Goal: Information Seeking & Learning: Check status

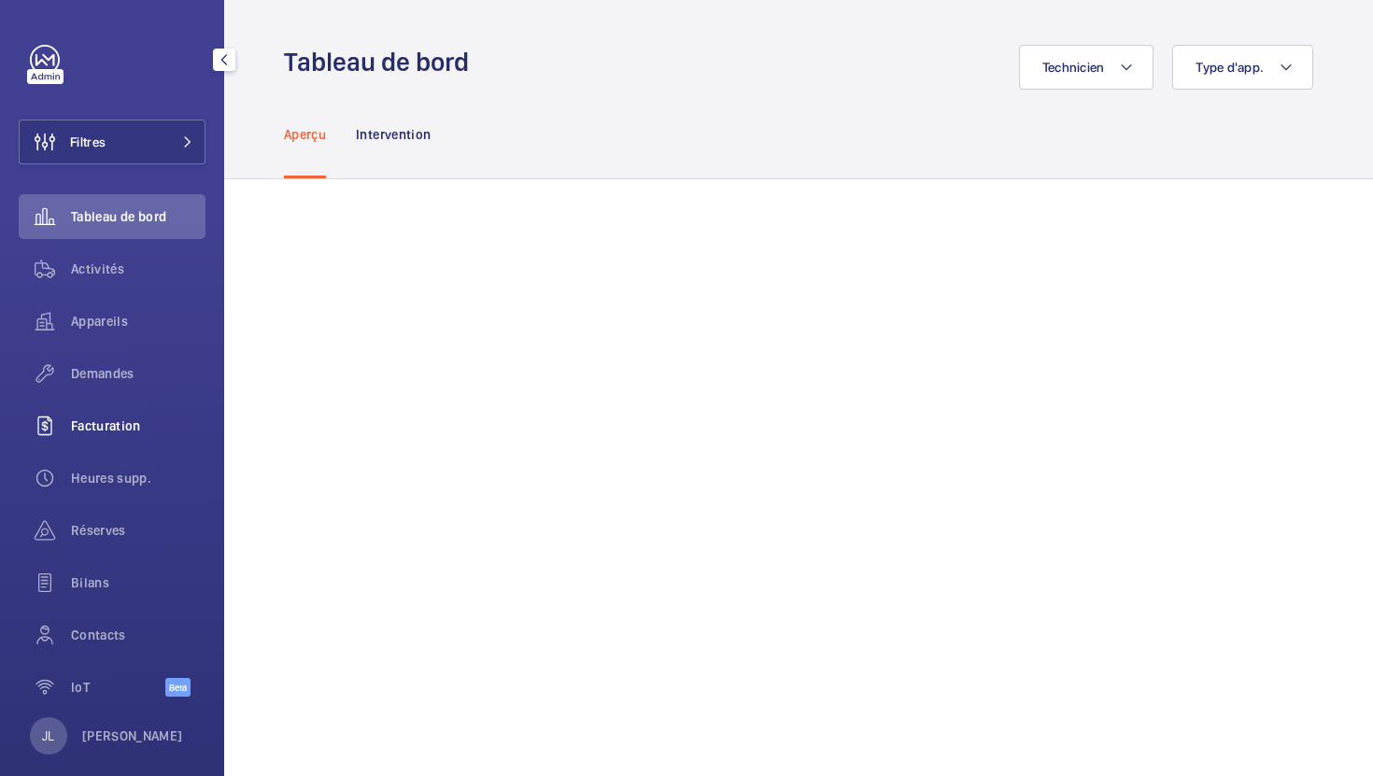
click at [93, 419] on span "Facturation" at bounding box center [138, 425] width 134 height 19
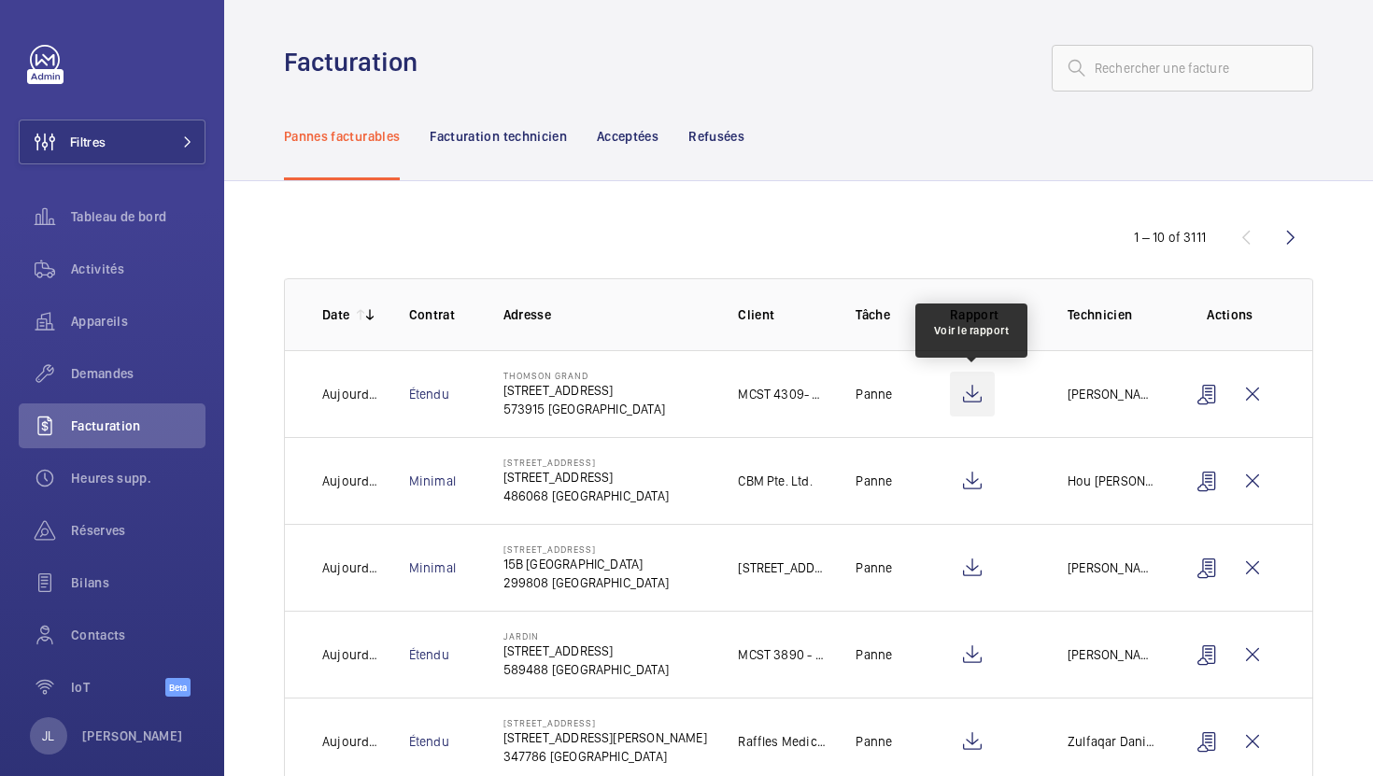
click at [970, 395] on wm-front-icon-button at bounding box center [972, 394] width 45 height 45
click at [424, 401] on link "Étendu" at bounding box center [429, 394] width 40 height 15
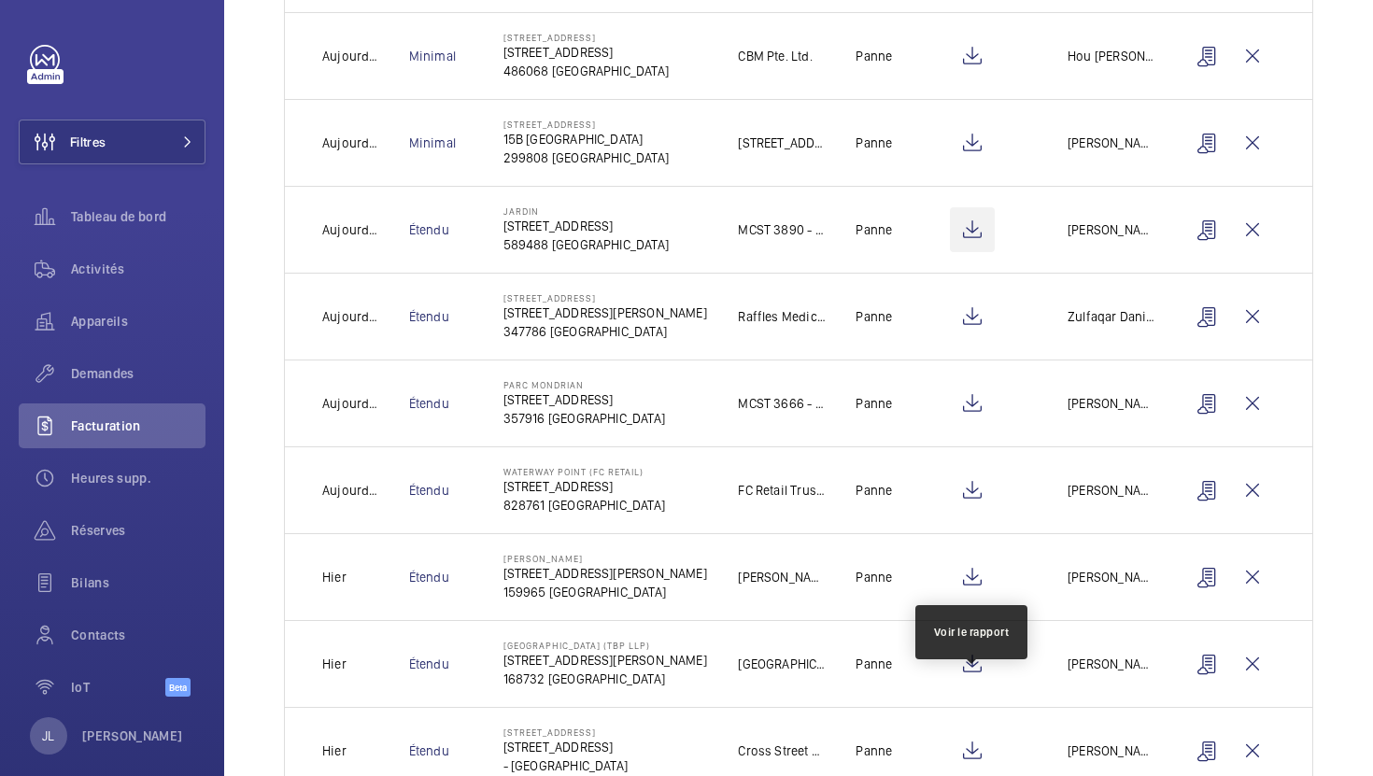
scroll to position [488, 0]
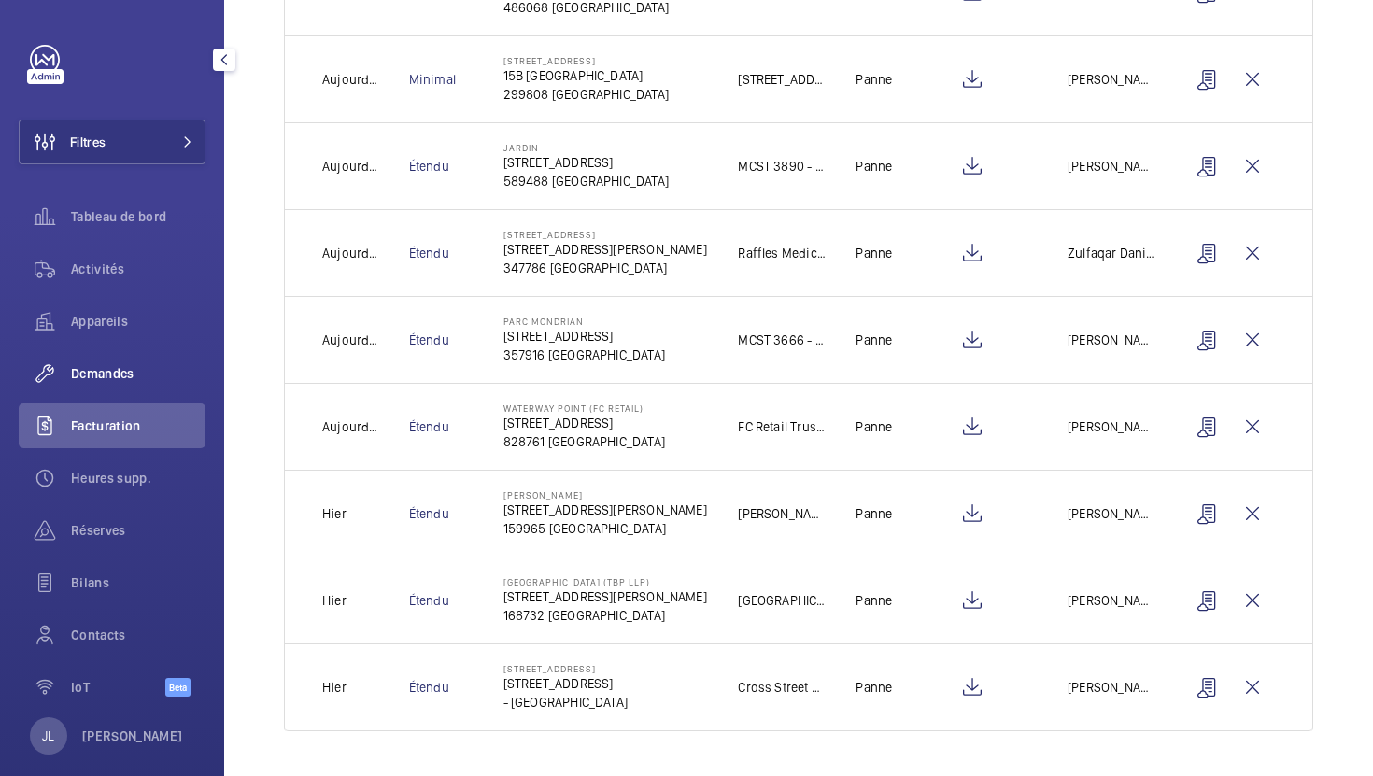
click at [86, 379] on span "Demandes" at bounding box center [138, 373] width 134 height 19
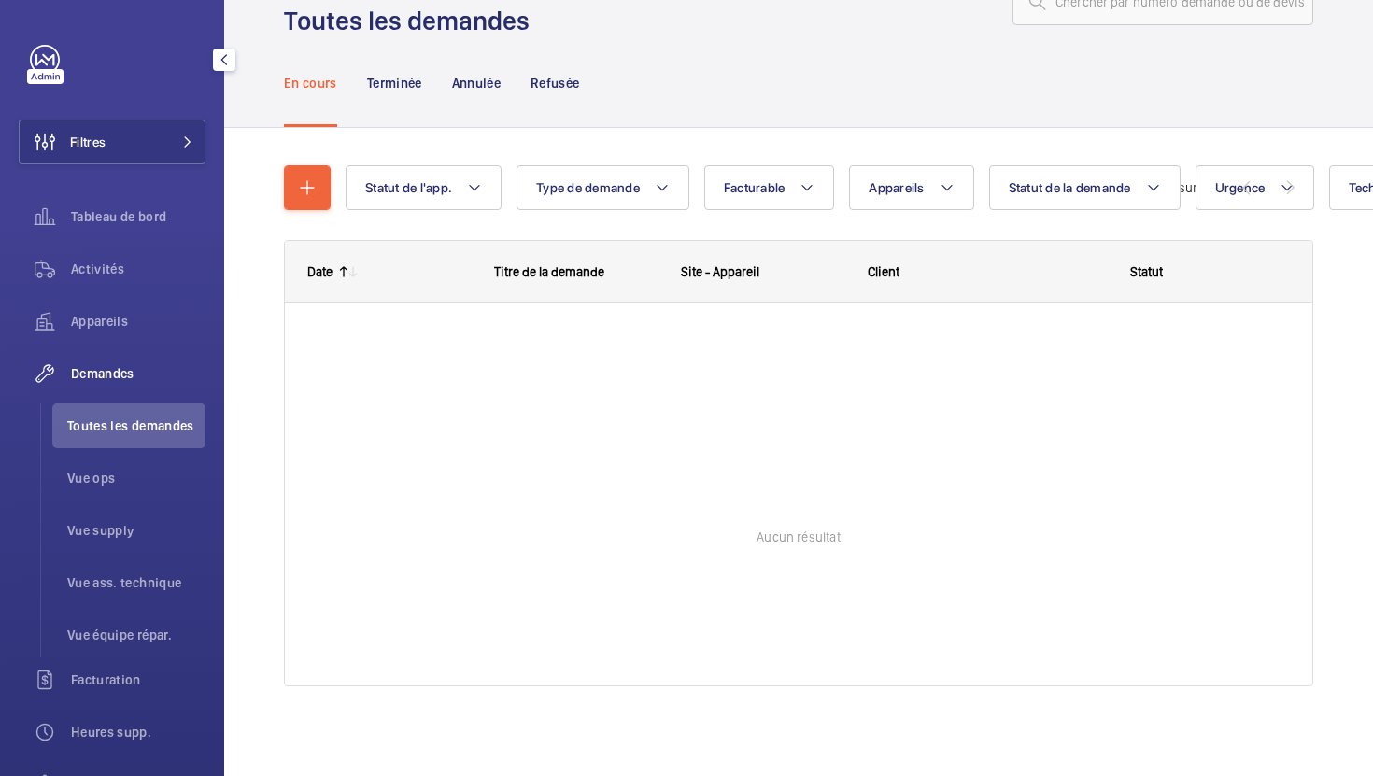
scroll to position [65, 0]
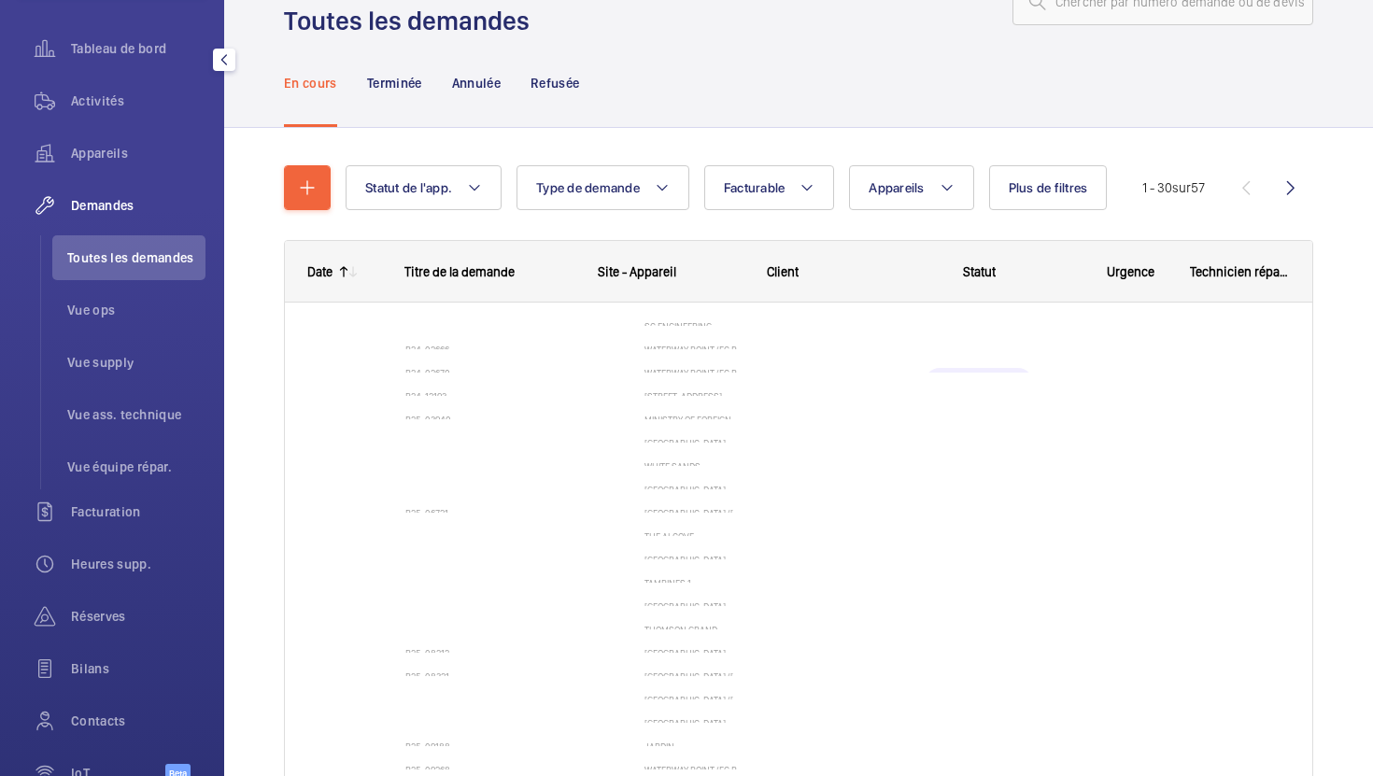
scroll to position [277, 0]
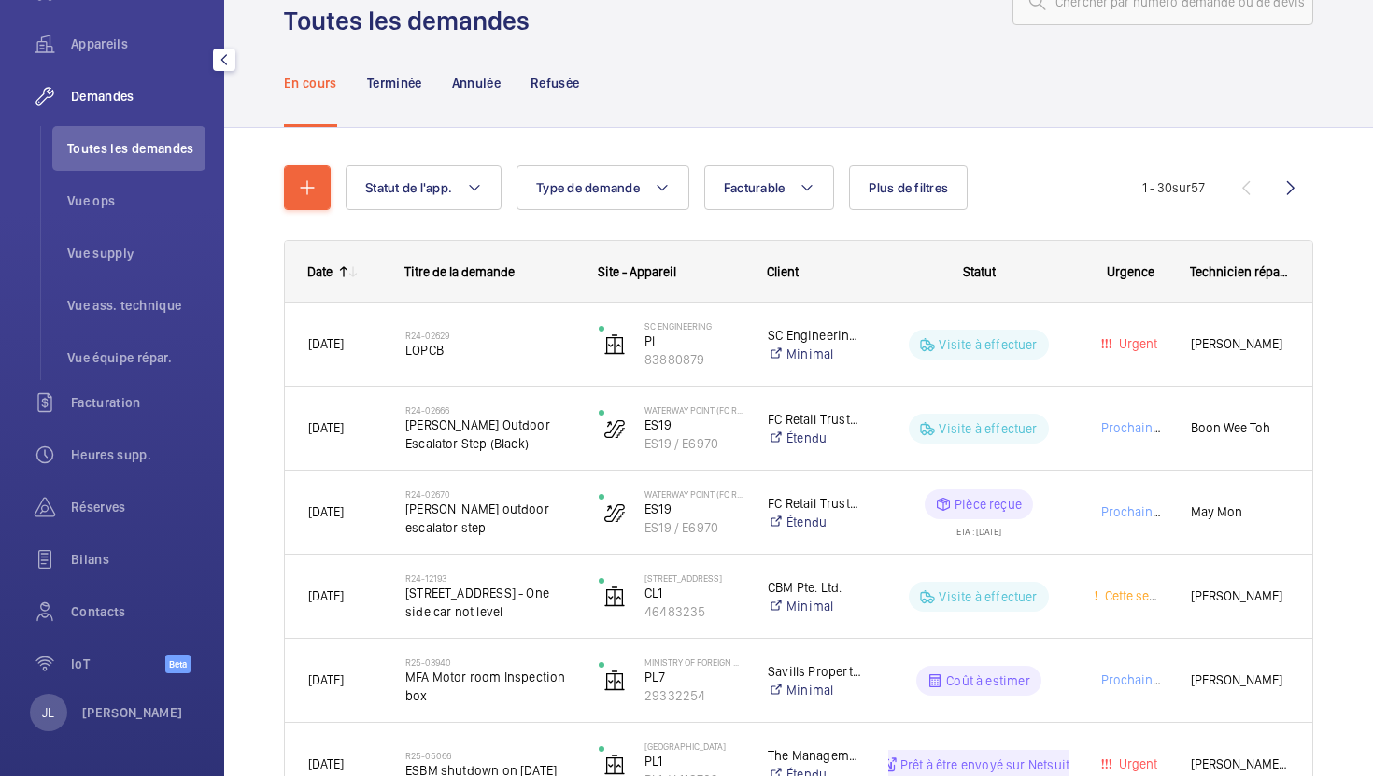
click at [104, 700] on div "JL Julien Labranche" at bounding box center [106, 712] width 153 height 37
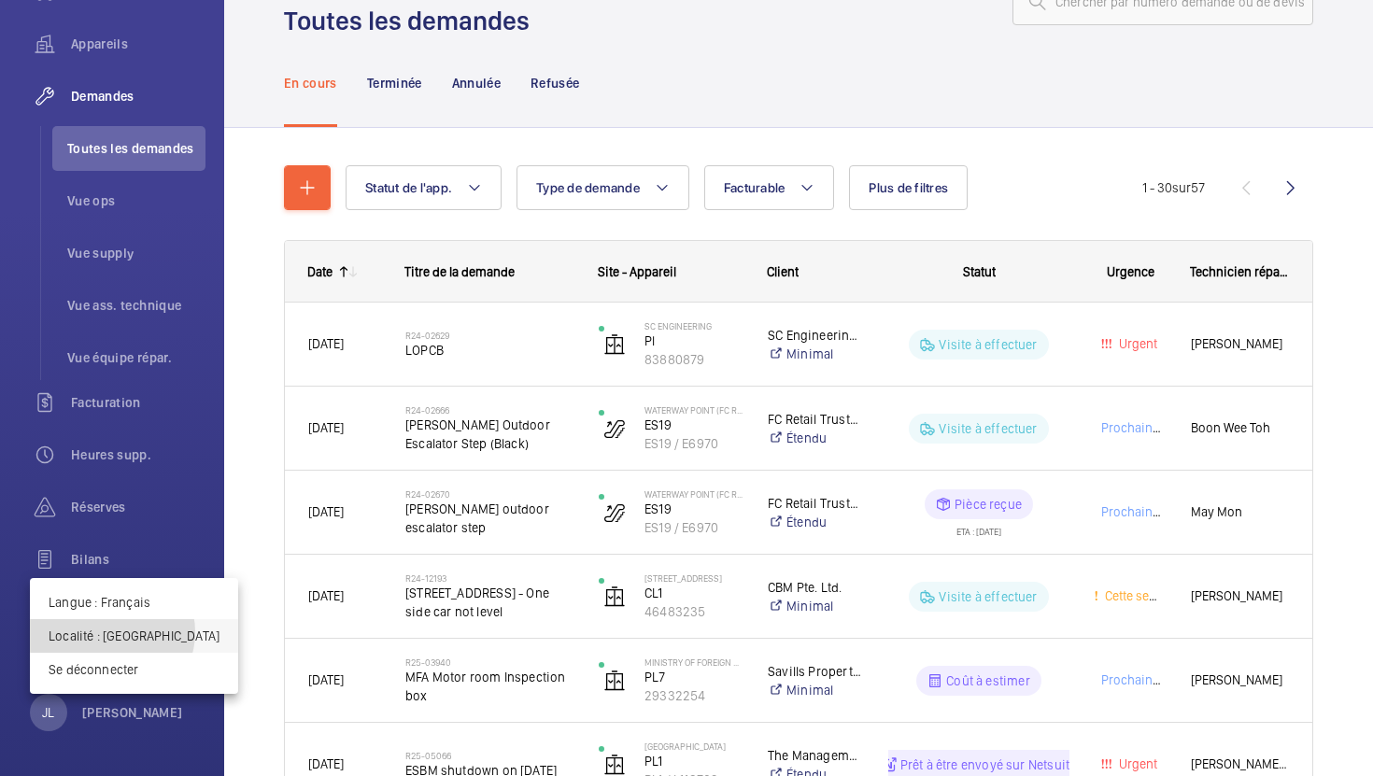
click at [111, 632] on p "Localité : Singapour" at bounding box center [134, 636] width 171 height 19
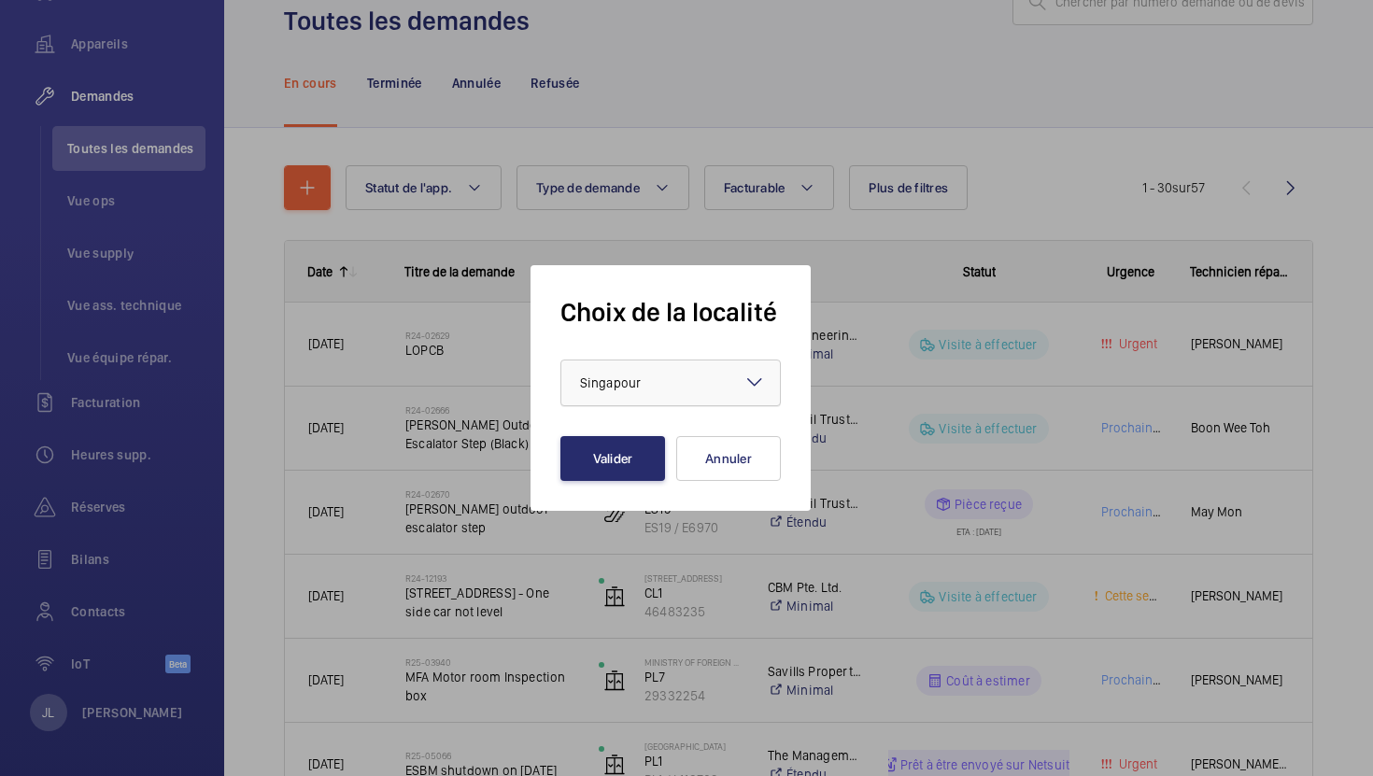
click at [680, 380] on div "× Singapour" at bounding box center [633, 383] width 107 height 19
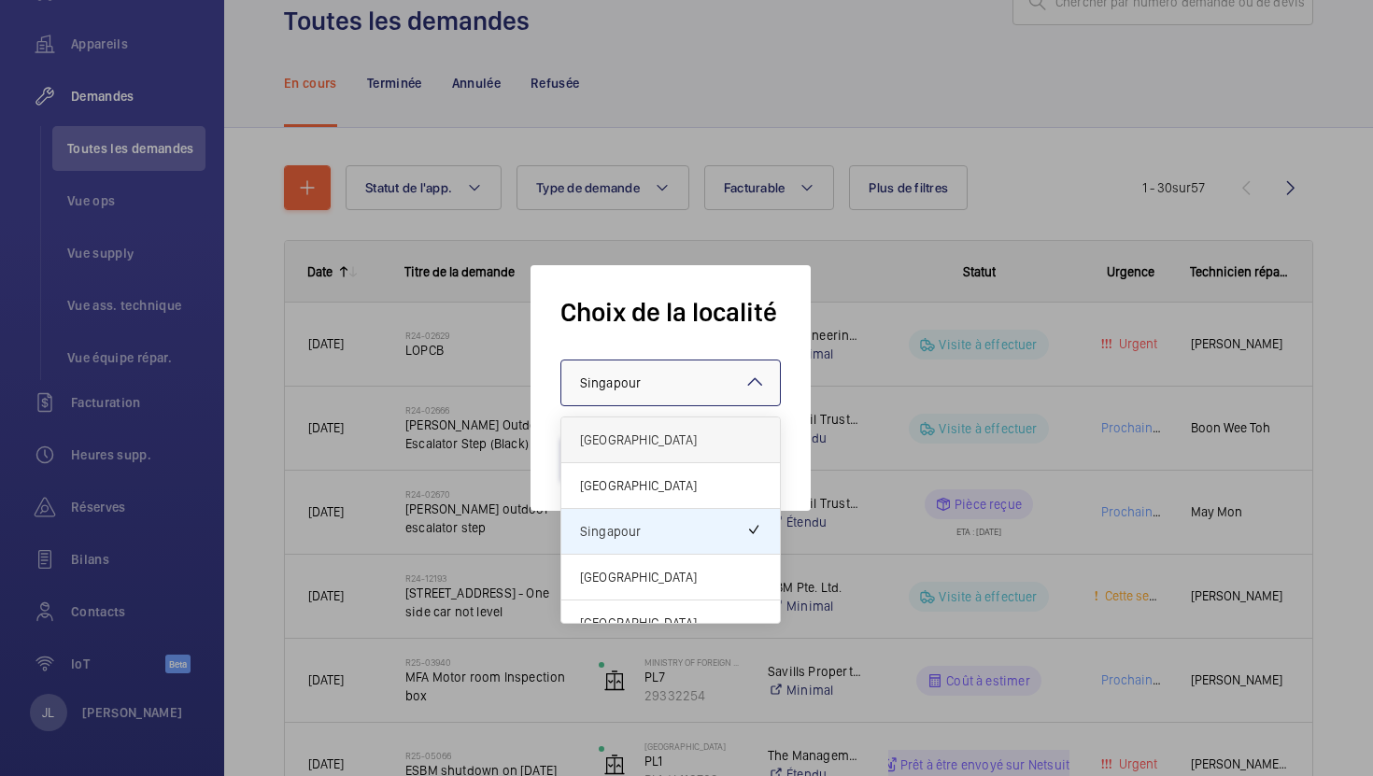
click at [629, 442] on span "[GEOGRAPHIC_DATA]" at bounding box center [670, 439] width 181 height 19
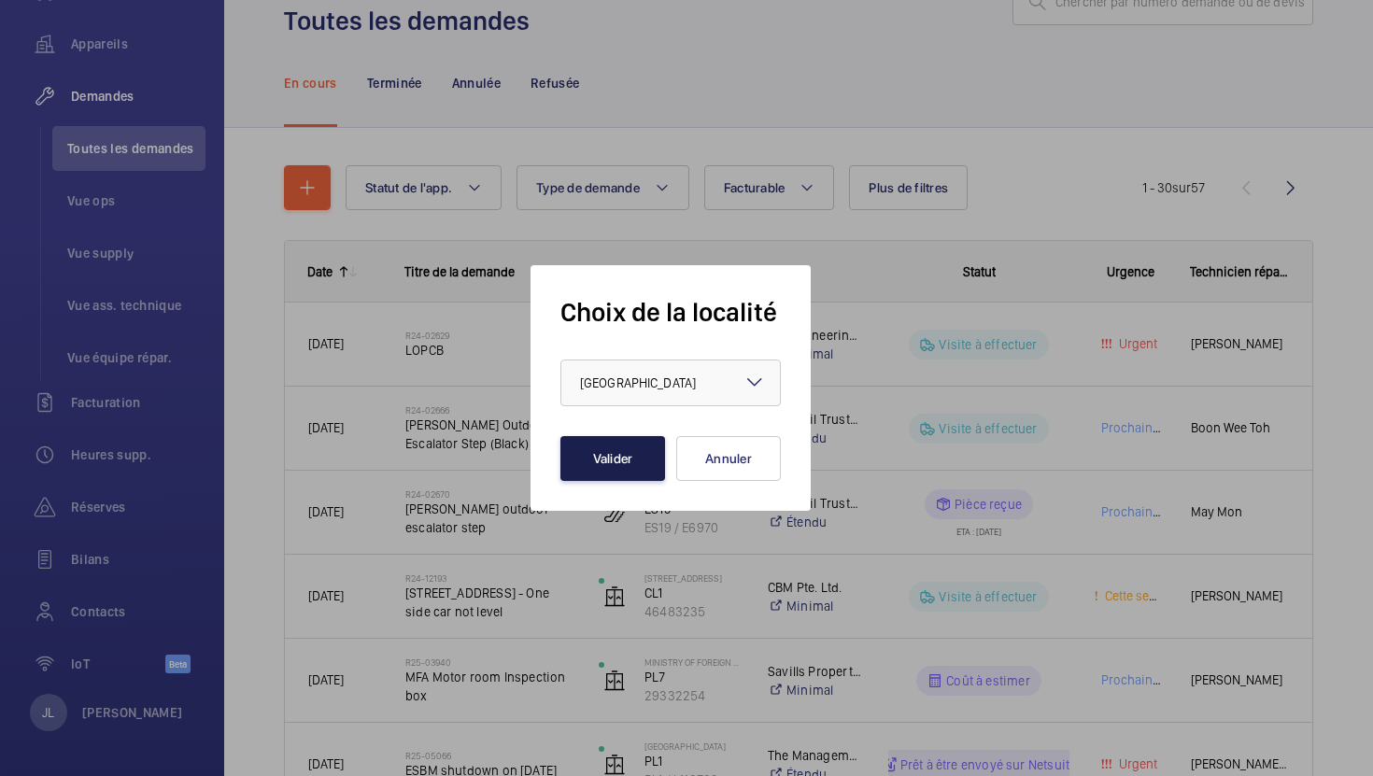
click at [614, 466] on button "Valider" at bounding box center [612, 458] width 105 height 45
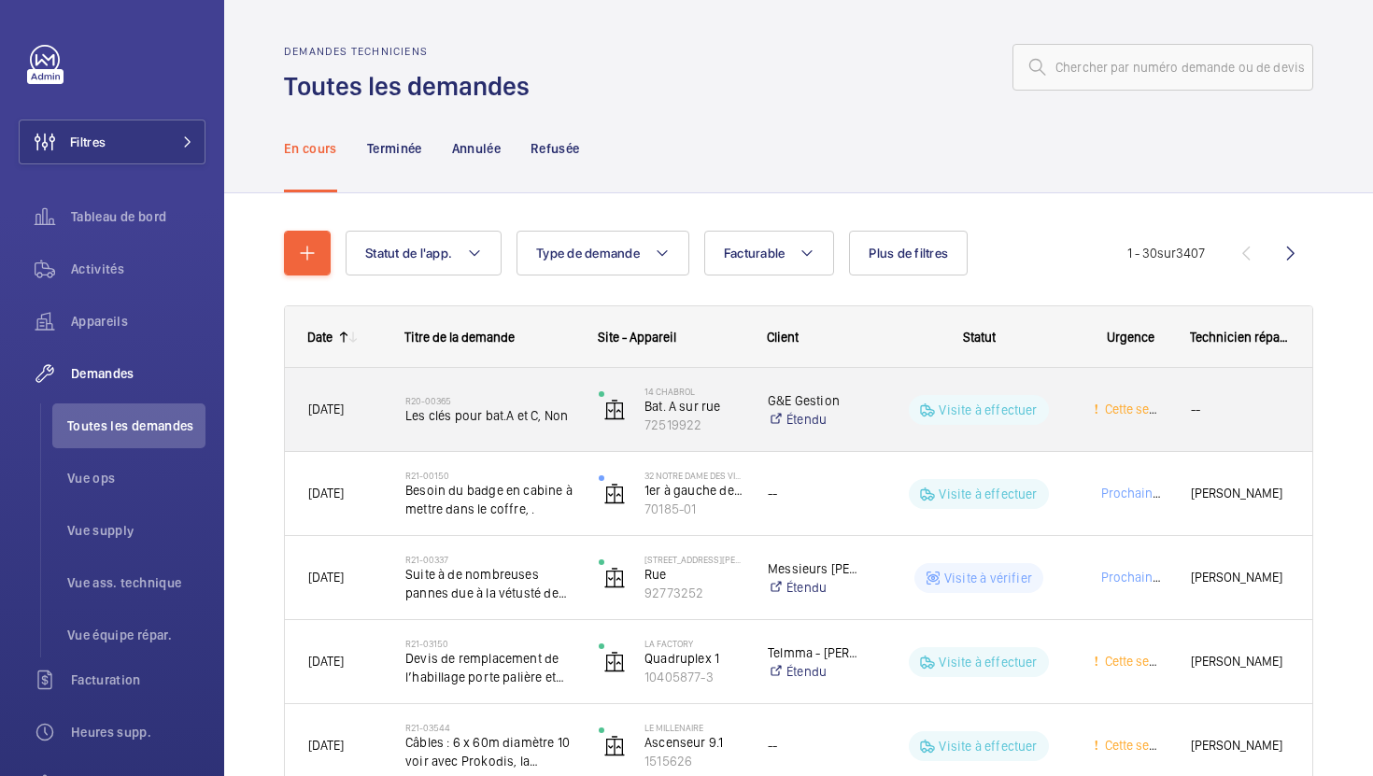
click at [985, 412] on p "Visite à effectuer" at bounding box center [988, 410] width 98 height 19
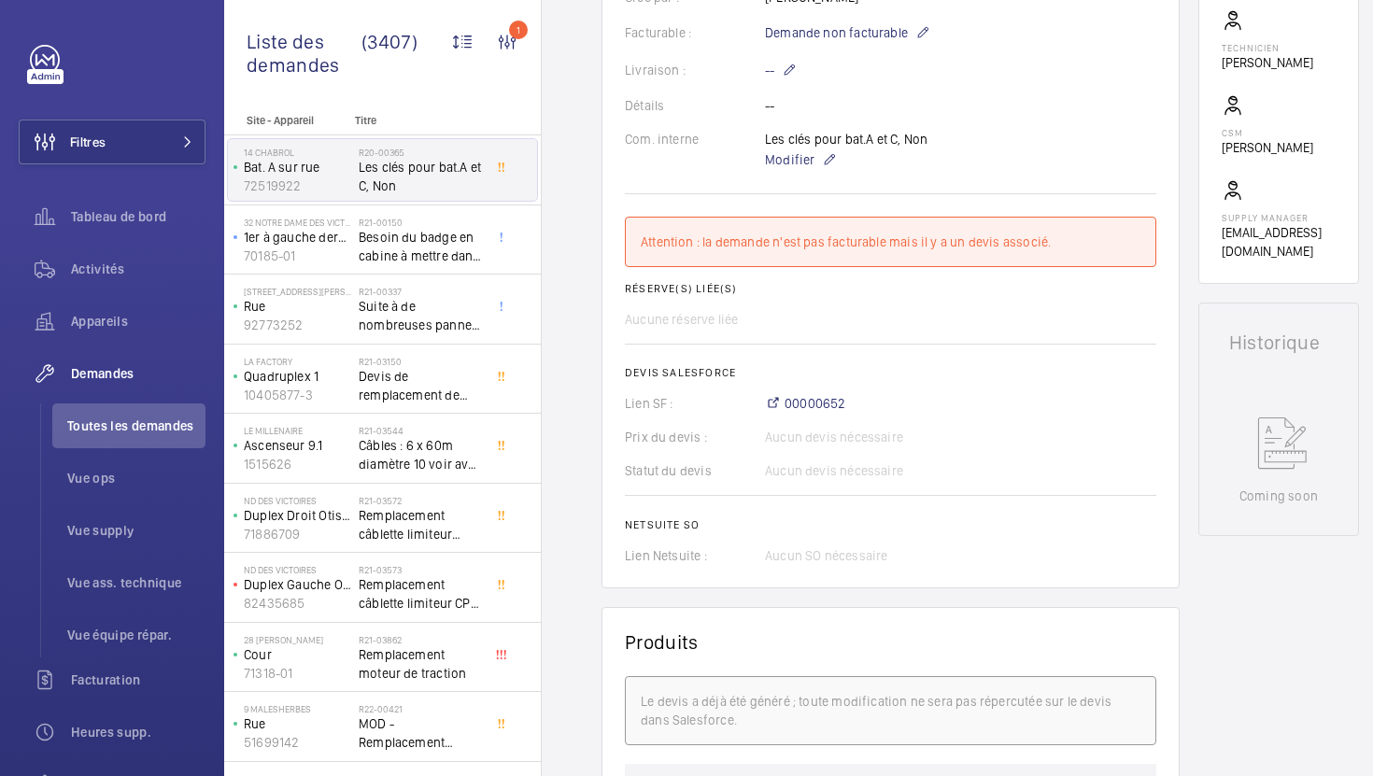
scroll to position [785, 0]
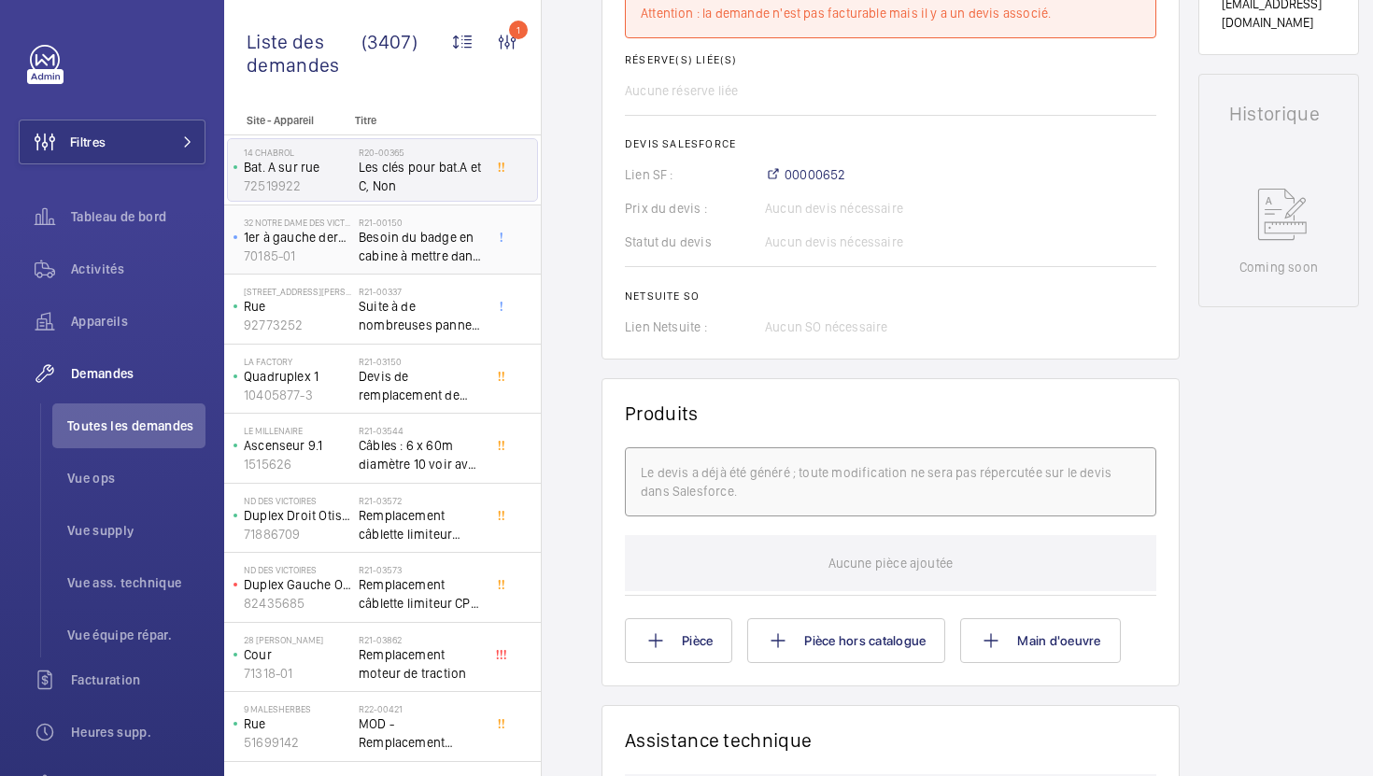
click at [426, 230] on span "Besoin du badge en cabine à mettre dans le coffre, ." at bounding box center [420, 246] width 123 height 37
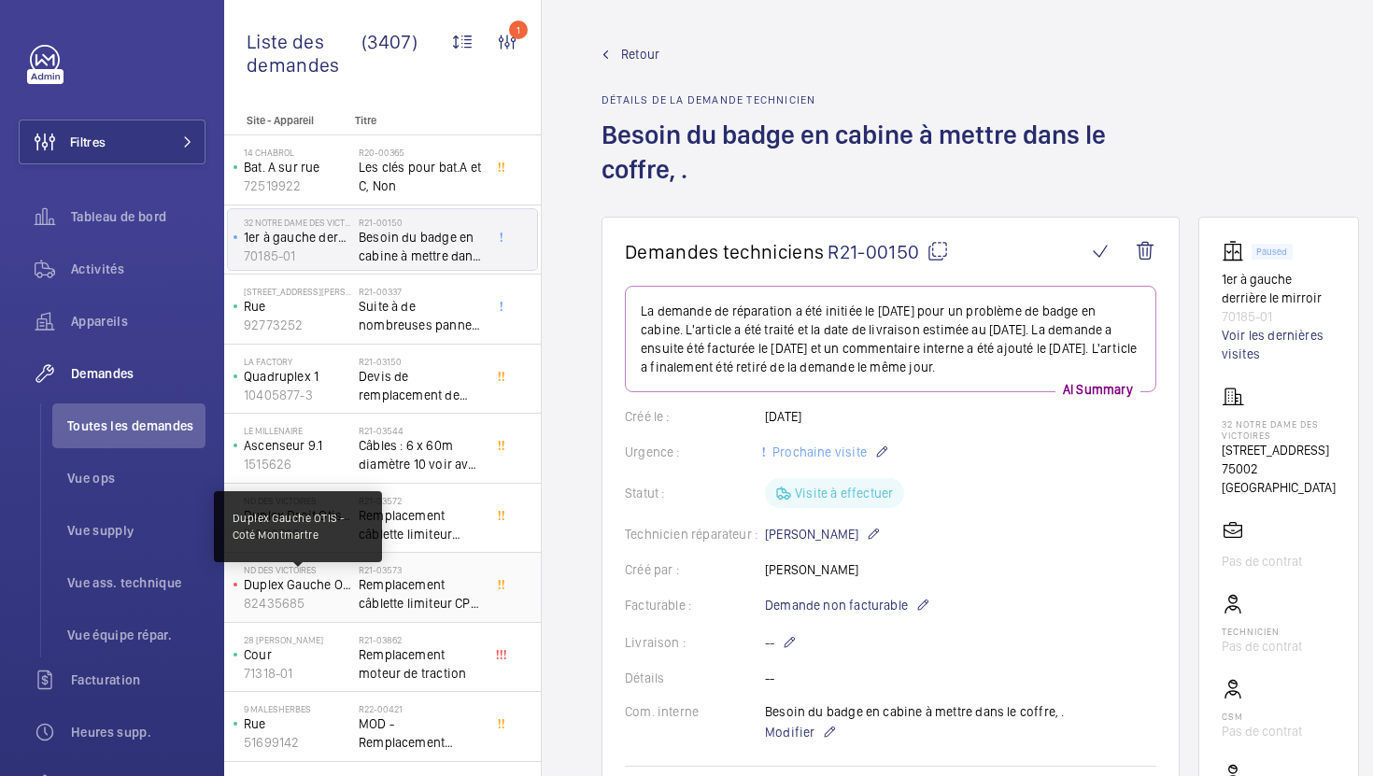
click at [321, 589] on p "Duplex Gauche OTIS - Coté Montmartre" at bounding box center [297, 584] width 107 height 19
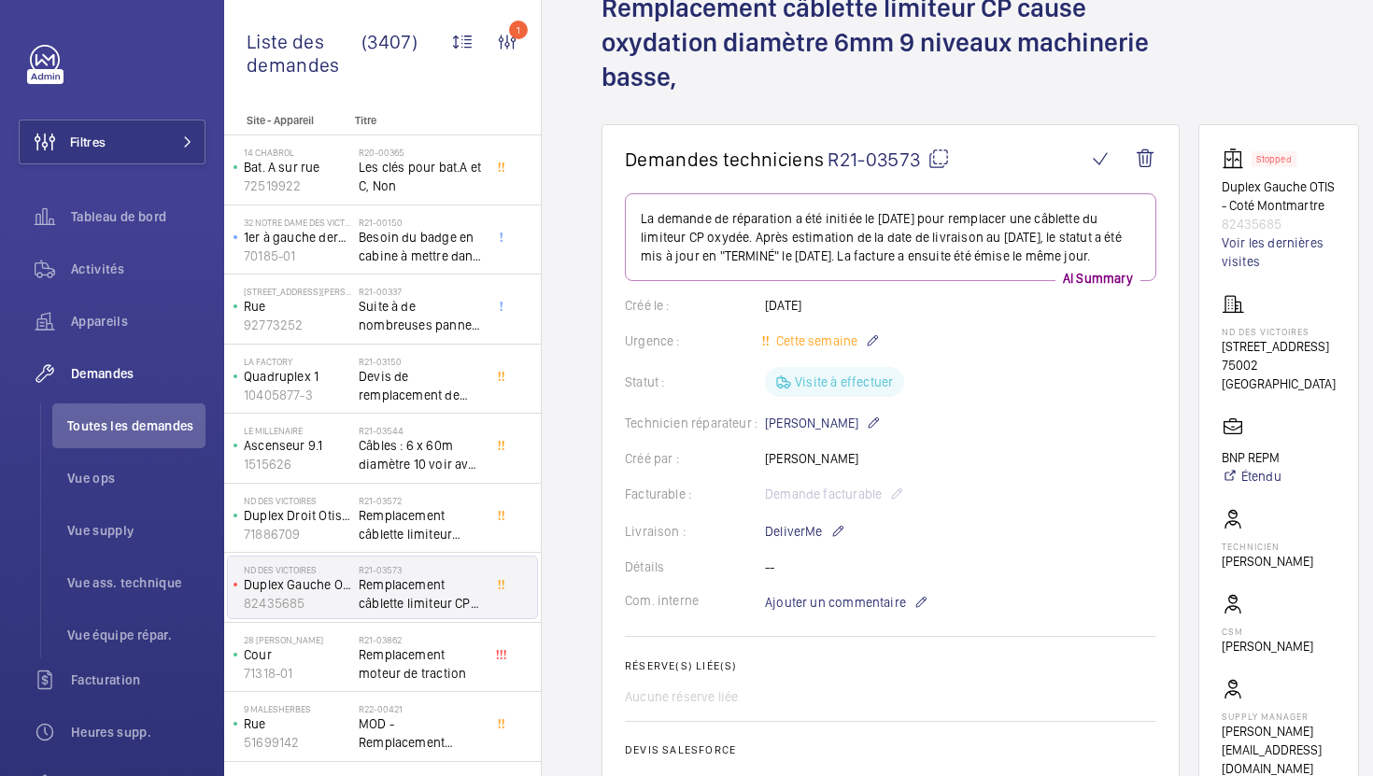
scroll to position [130, 0]
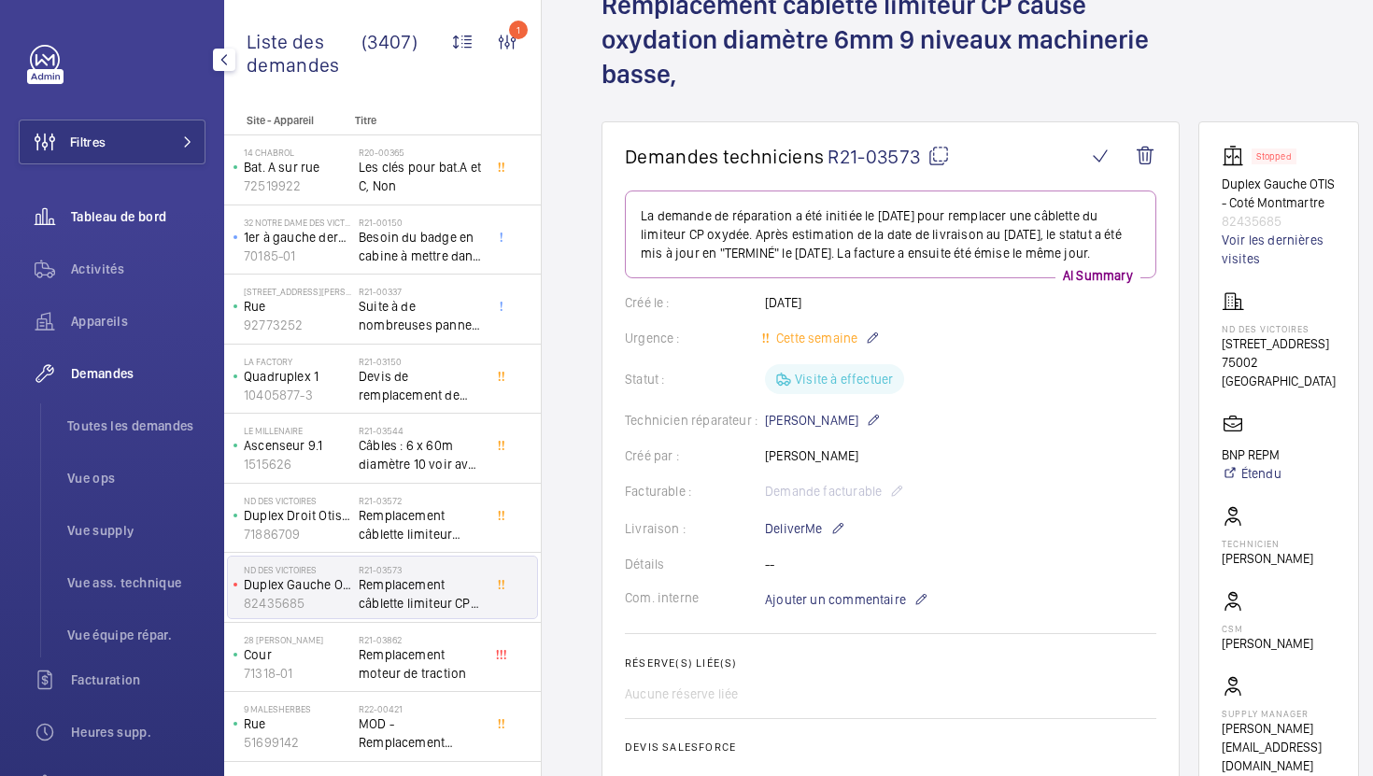
click at [120, 220] on span "Tableau de bord" at bounding box center [138, 216] width 134 height 19
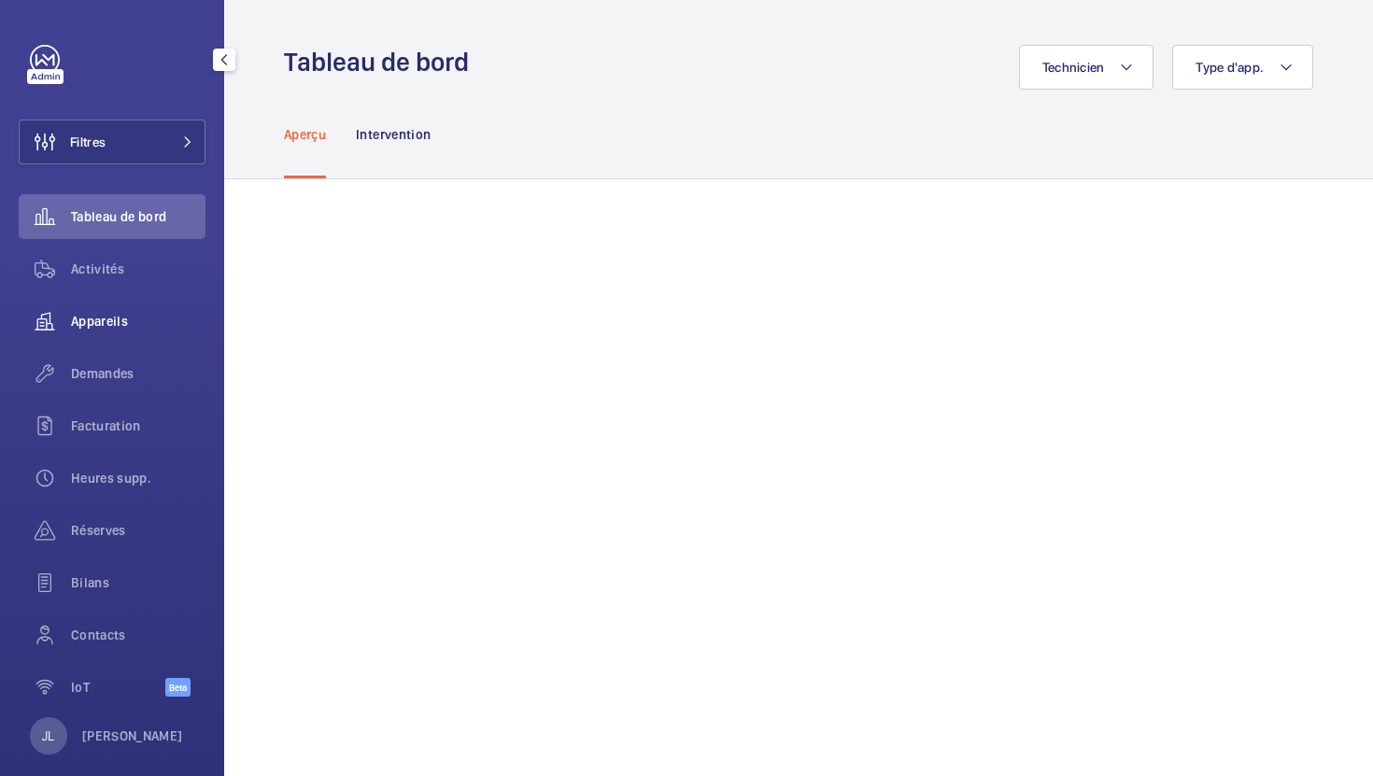
click at [90, 322] on span "Appareils" at bounding box center [138, 321] width 134 height 19
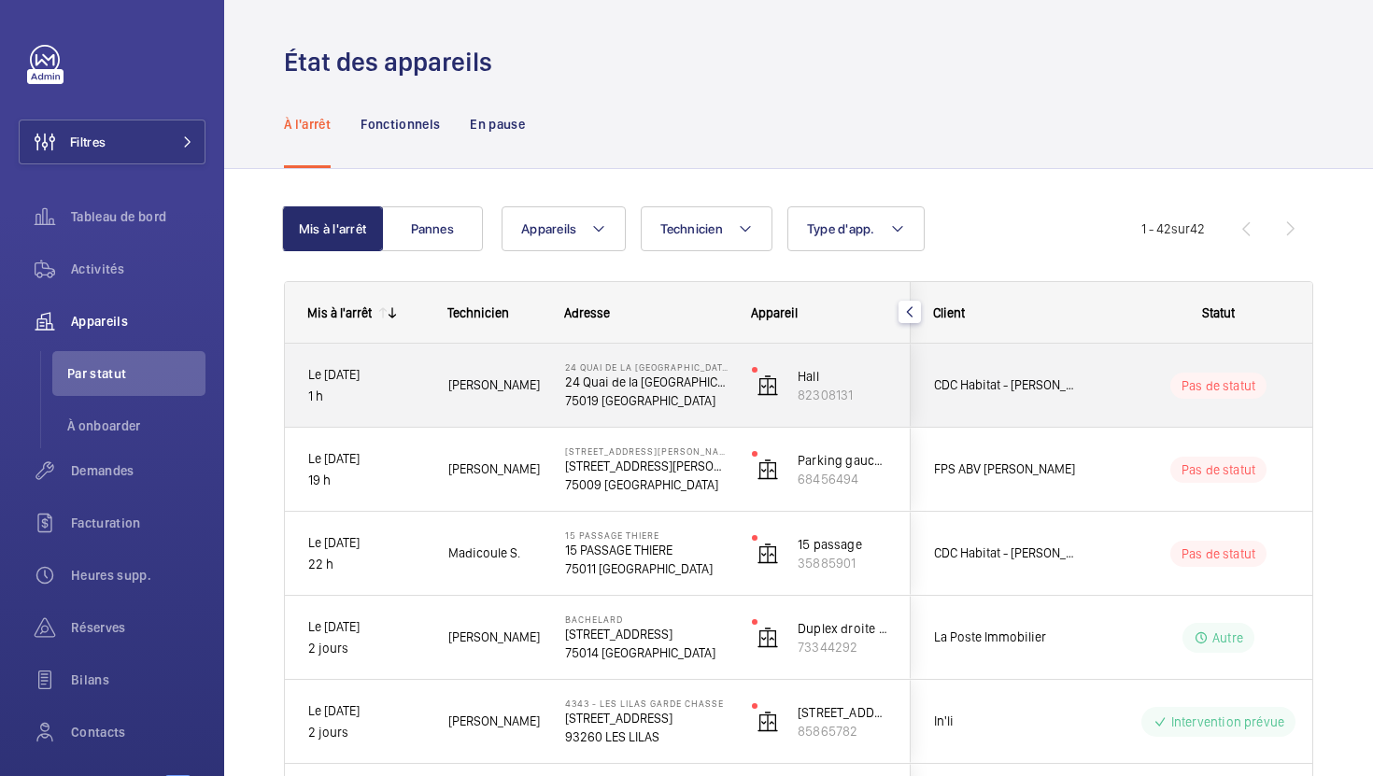
click at [1089, 391] on div "Pas de statut" at bounding box center [1207, 386] width 255 height 64
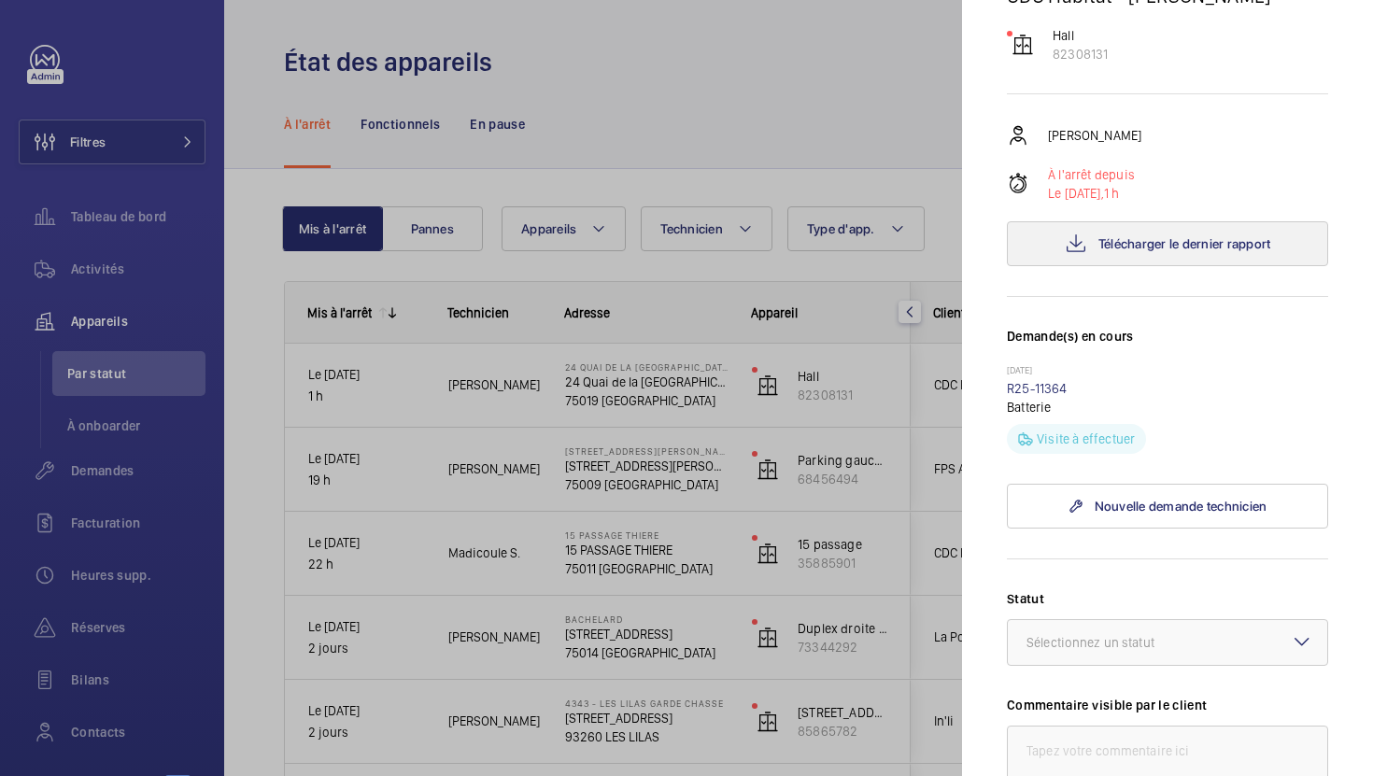
scroll to position [283, 0]
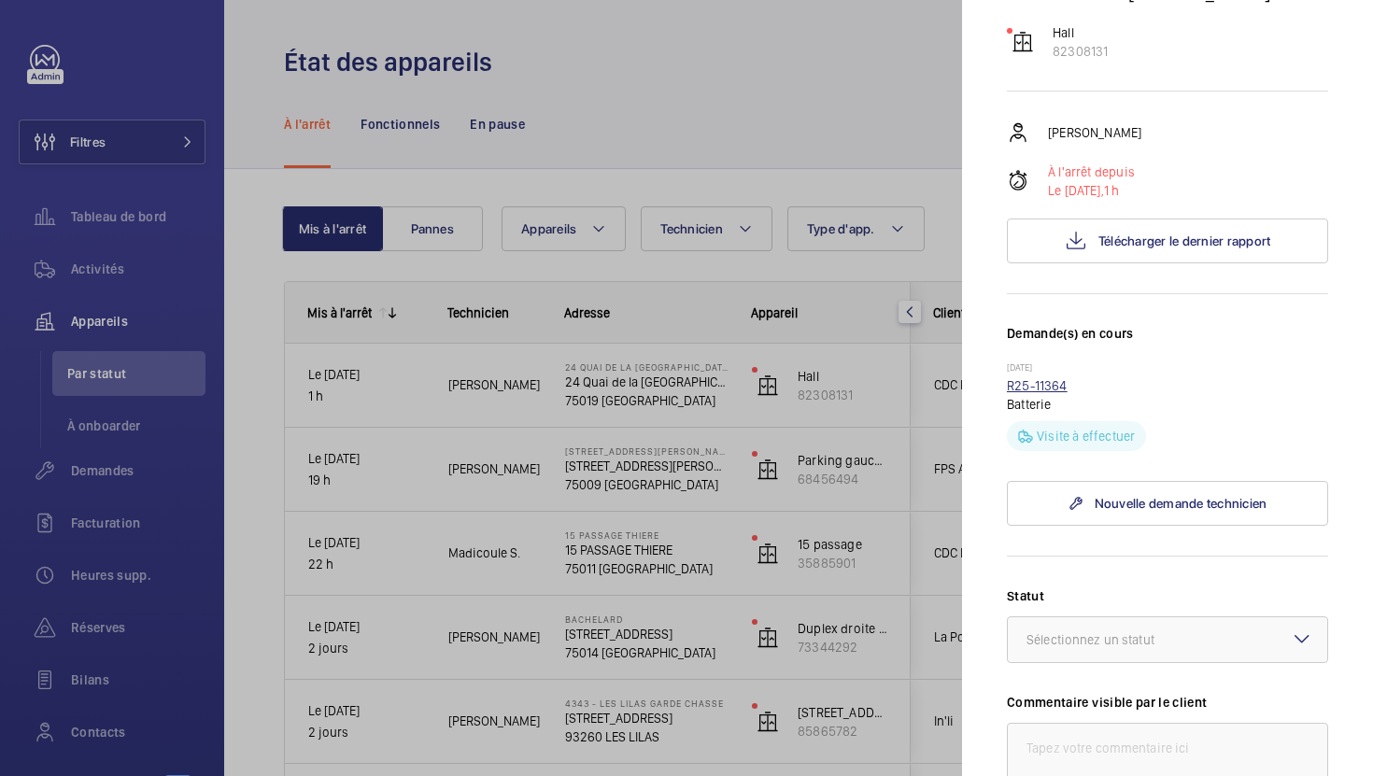
click at [1026, 378] on link "R25-11364" at bounding box center [1037, 385] width 61 height 15
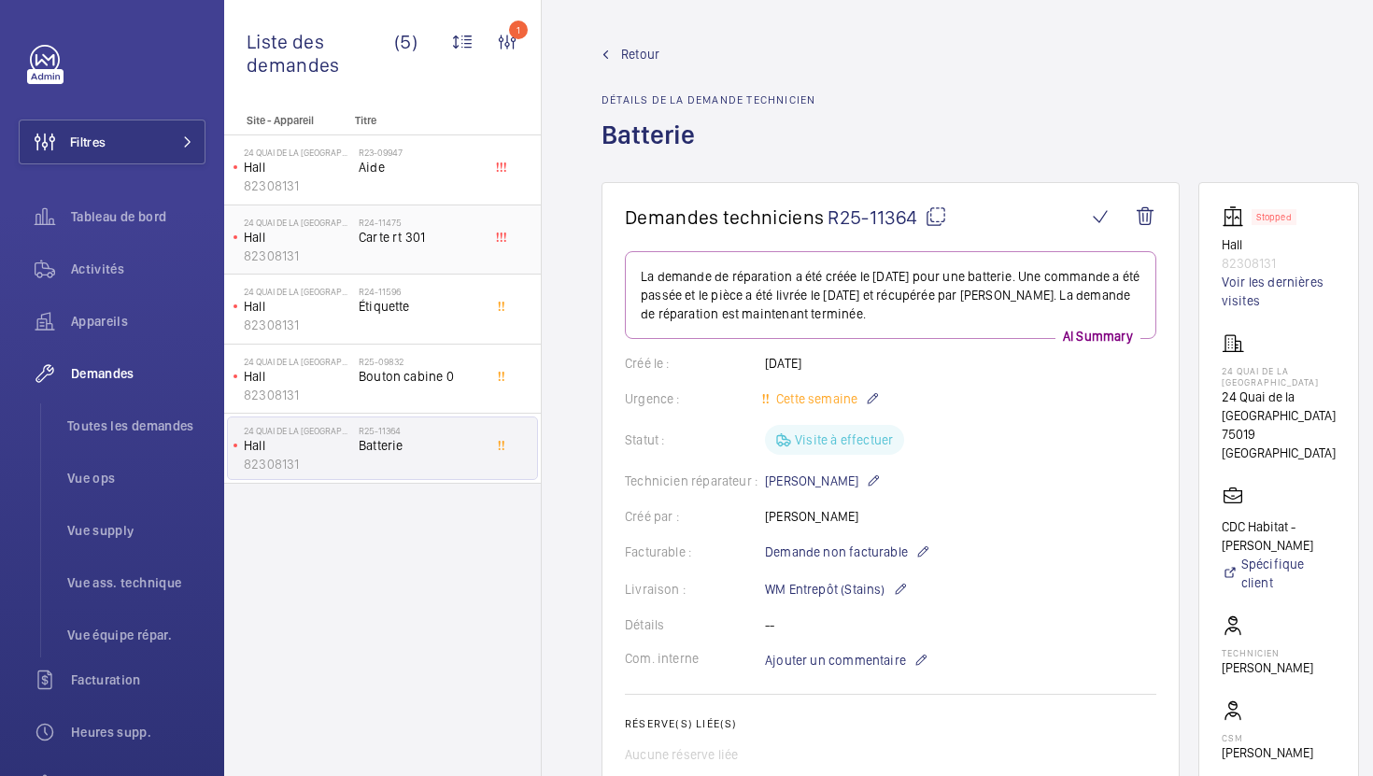
click at [306, 244] on p "Hall" at bounding box center [297, 237] width 107 height 19
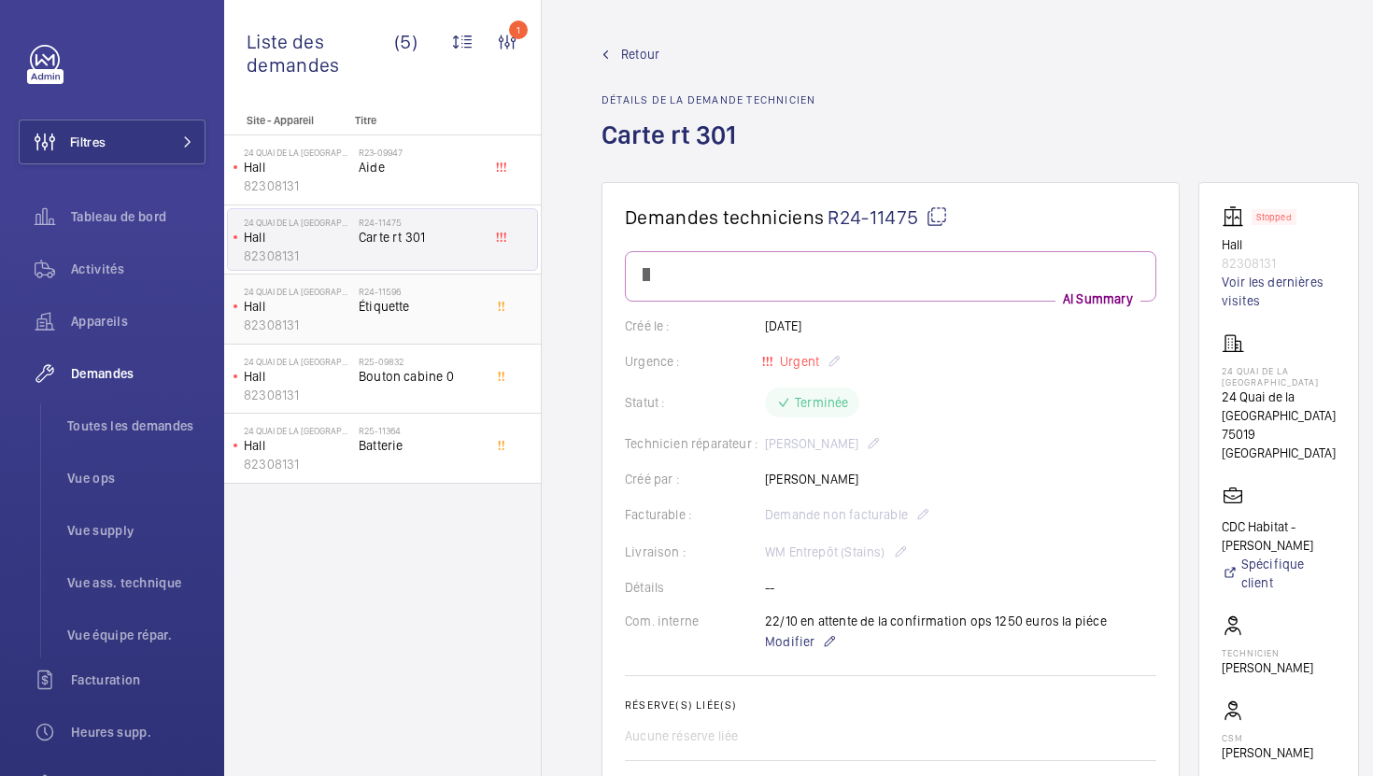
click at [316, 303] on p "Hall" at bounding box center [297, 306] width 107 height 19
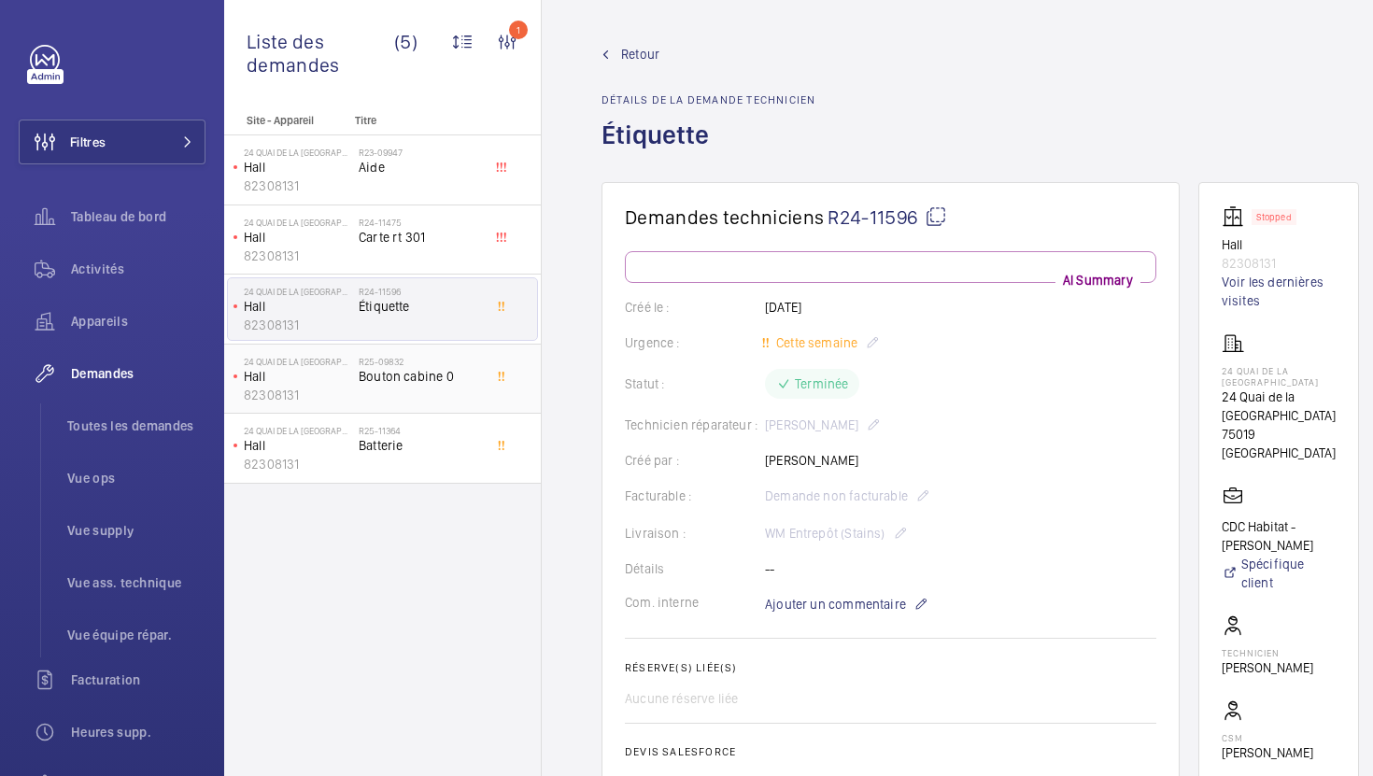
click at [448, 393] on div "R25-09832 Bouton cabine 0" at bounding box center [420, 383] width 123 height 54
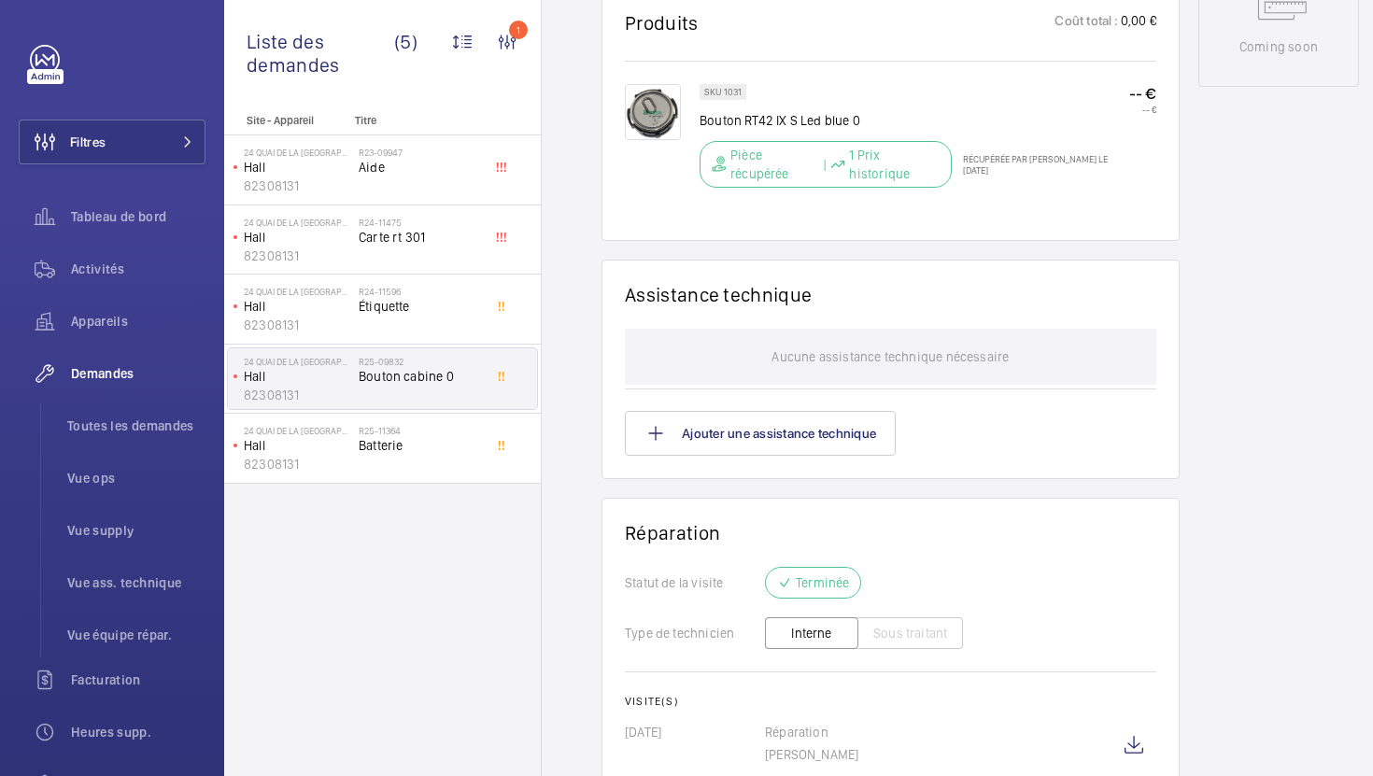
scroll to position [1192, 0]
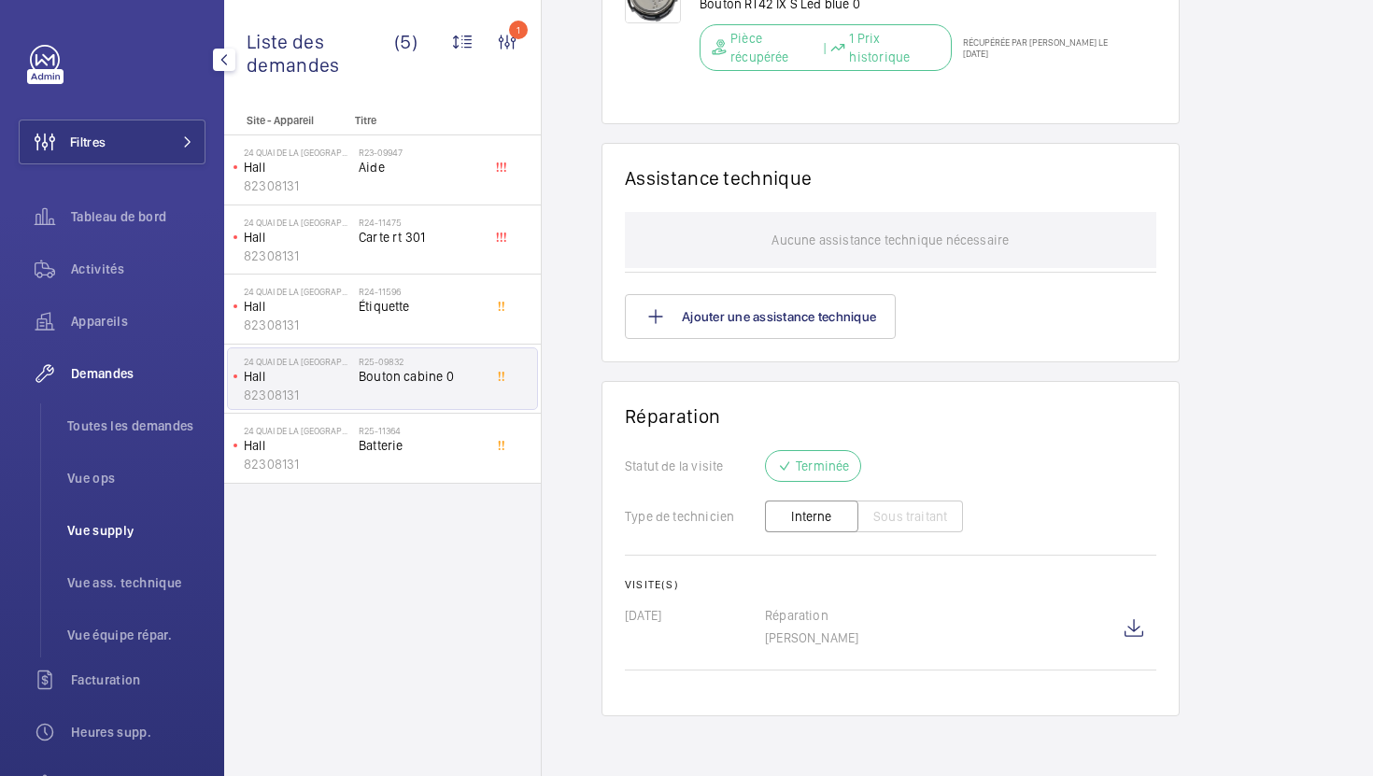
click at [114, 531] on span "Vue supply" at bounding box center [136, 530] width 138 height 19
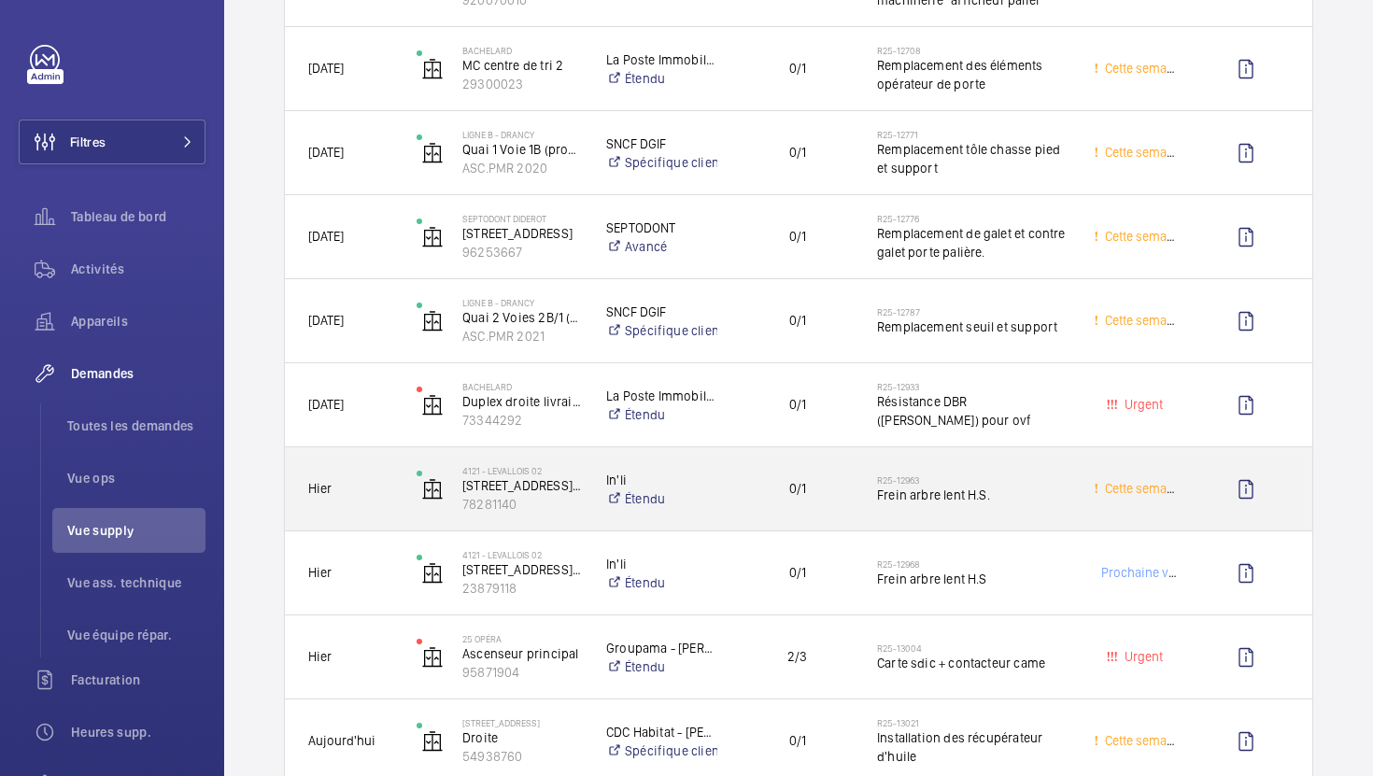
scroll to position [1100, 0]
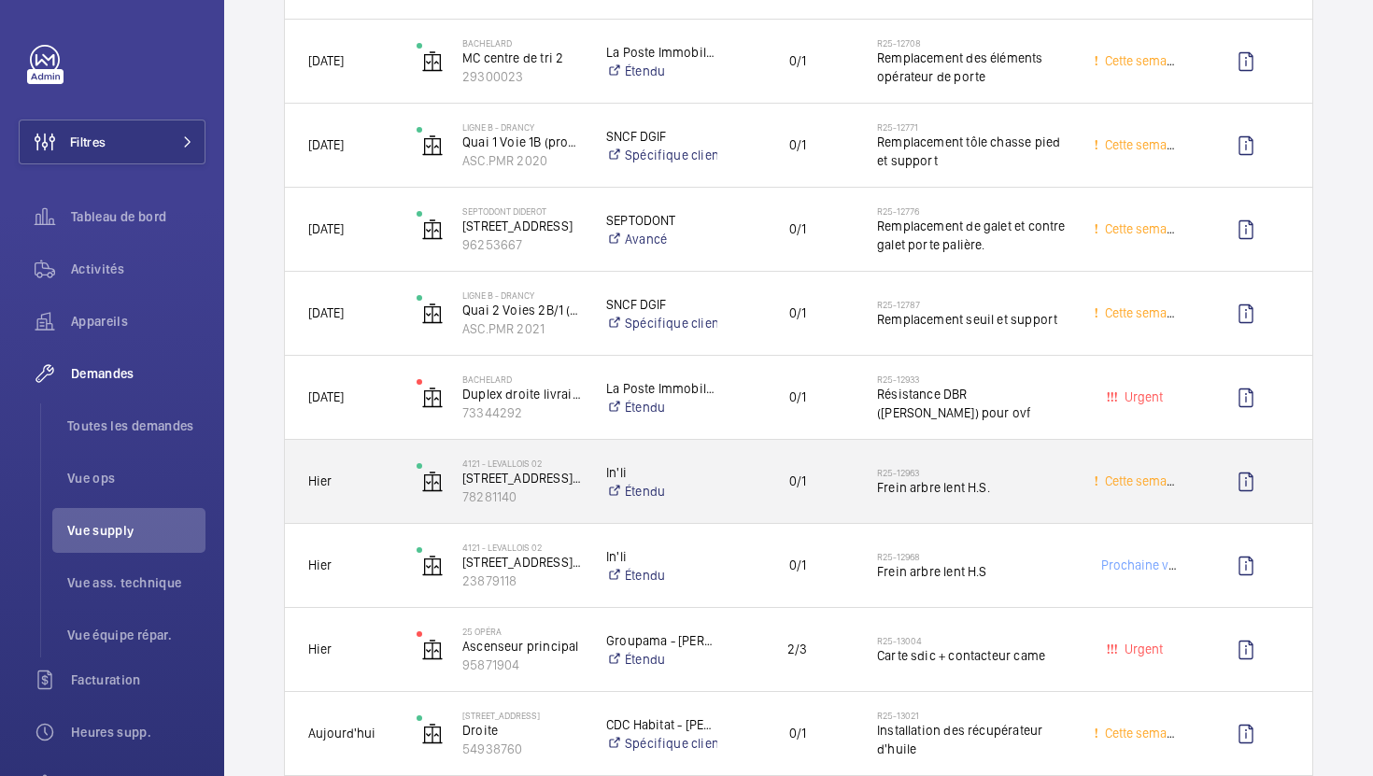
click at [941, 500] on div "R25-12963 Frein arbre lent H.S." at bounding box center [973, 482] width 192 height 54
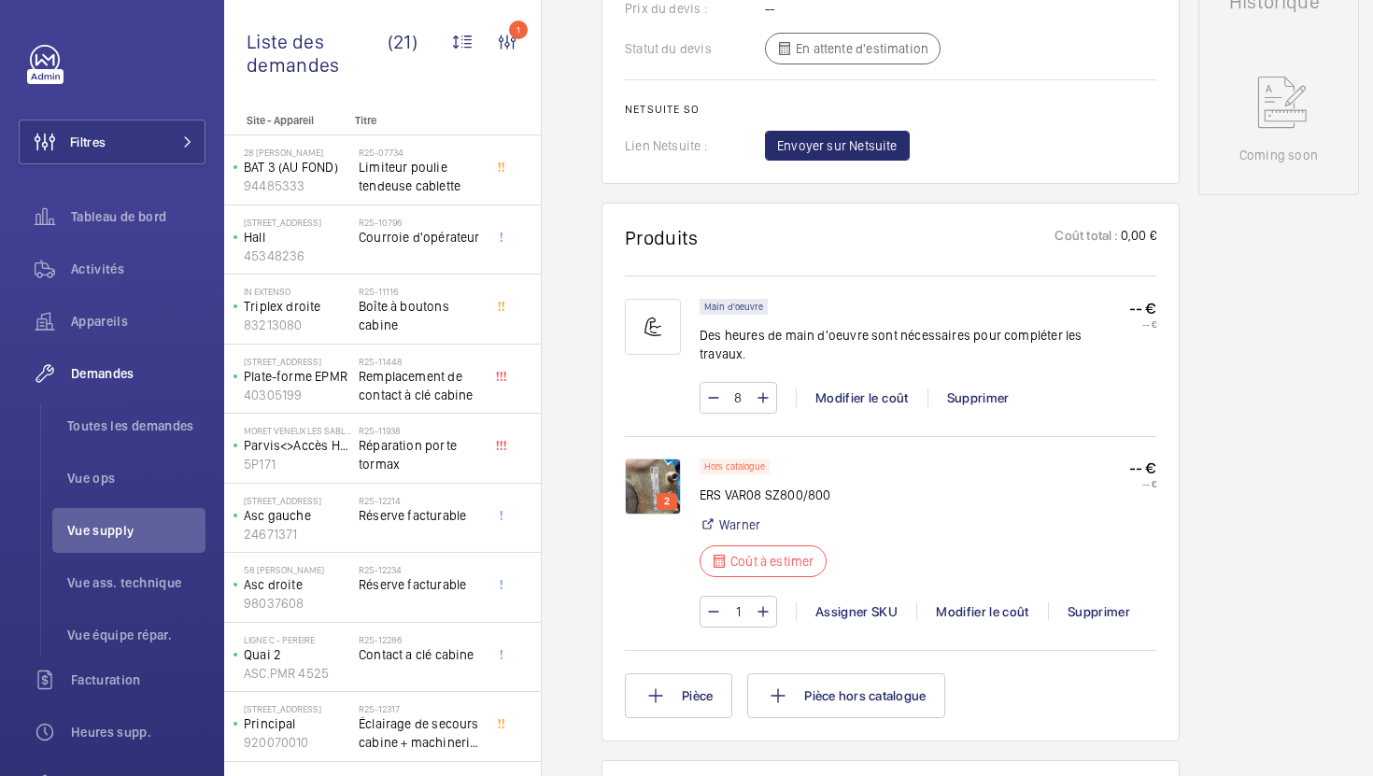
scroll to position [949, 0]
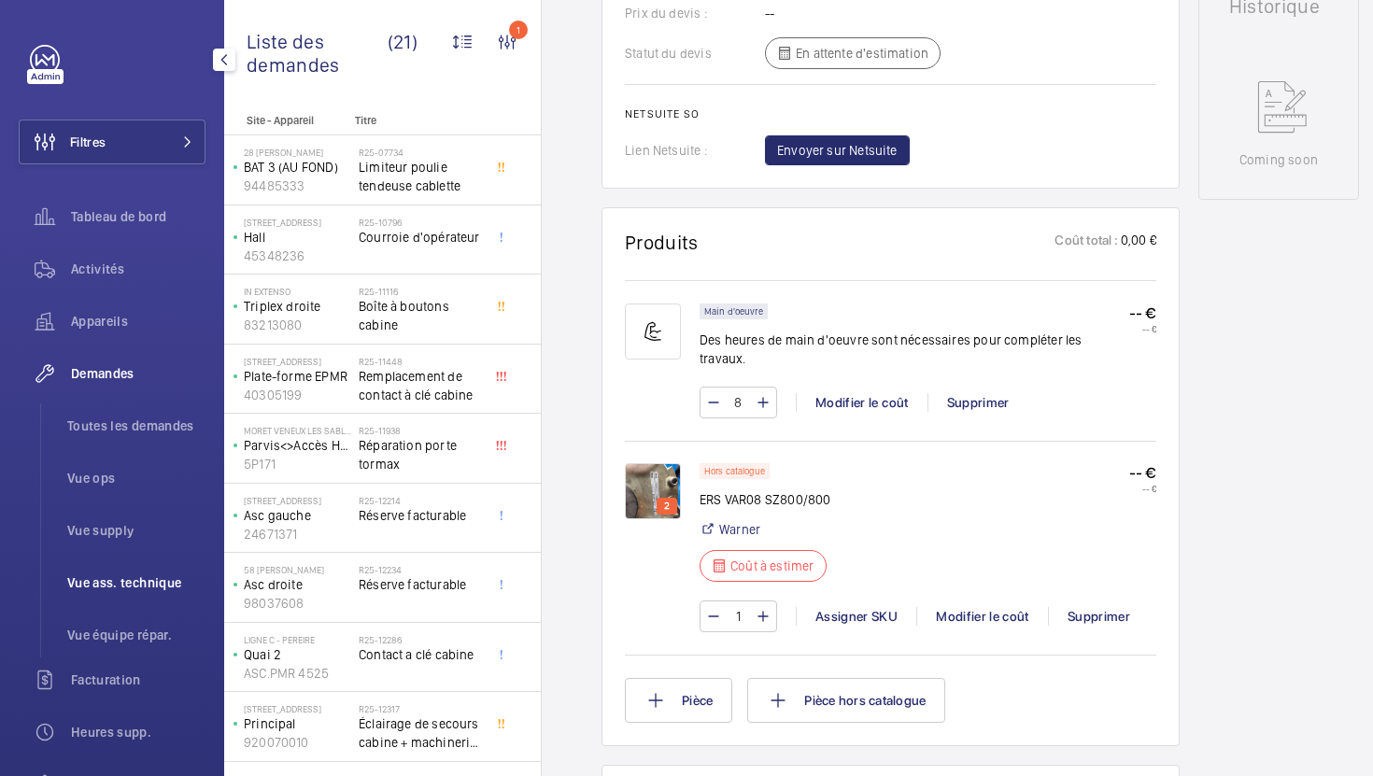
click at [80, 582] on span "Vue ass. technique" at bounding box center [136, 582] width 138 height 19
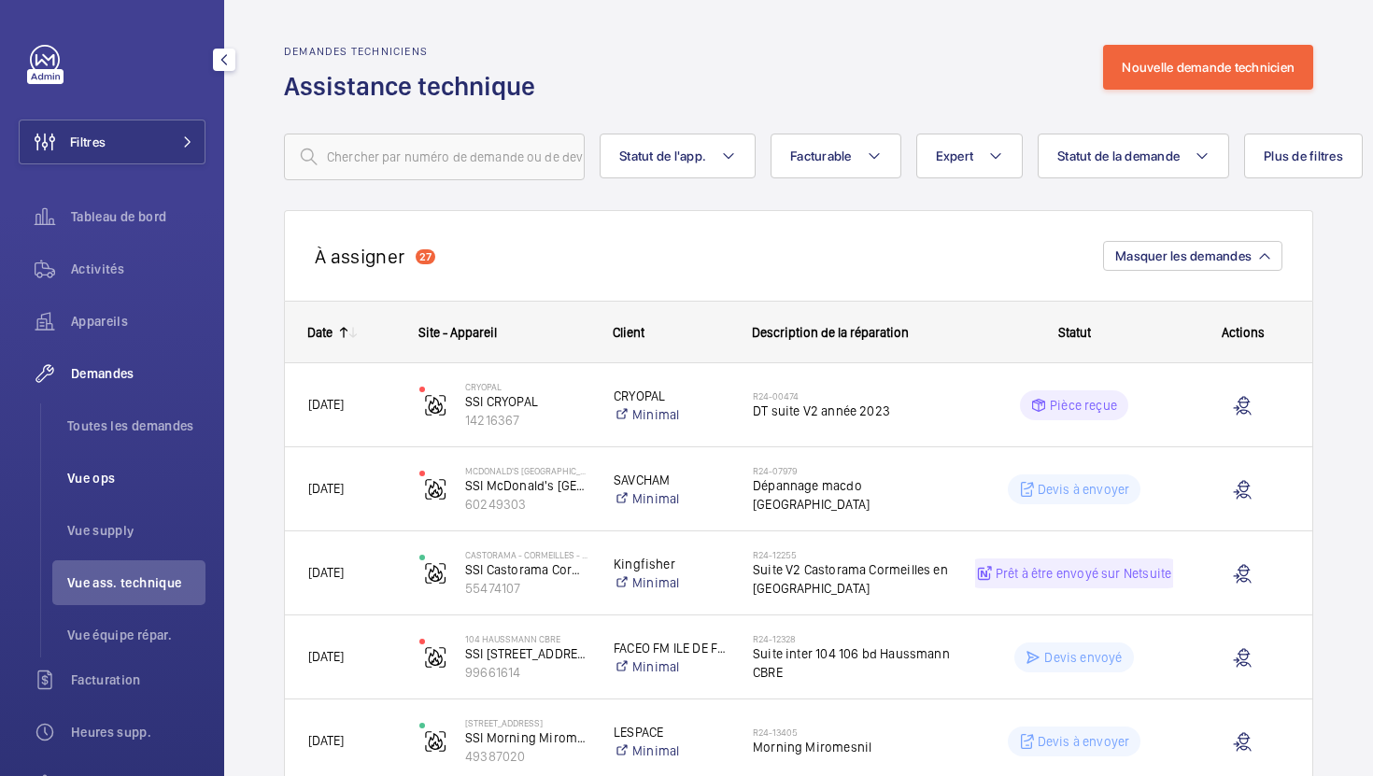
click at [85, 478] on span "Vue ops" at bounding box center [136, 478] width 138 height 19
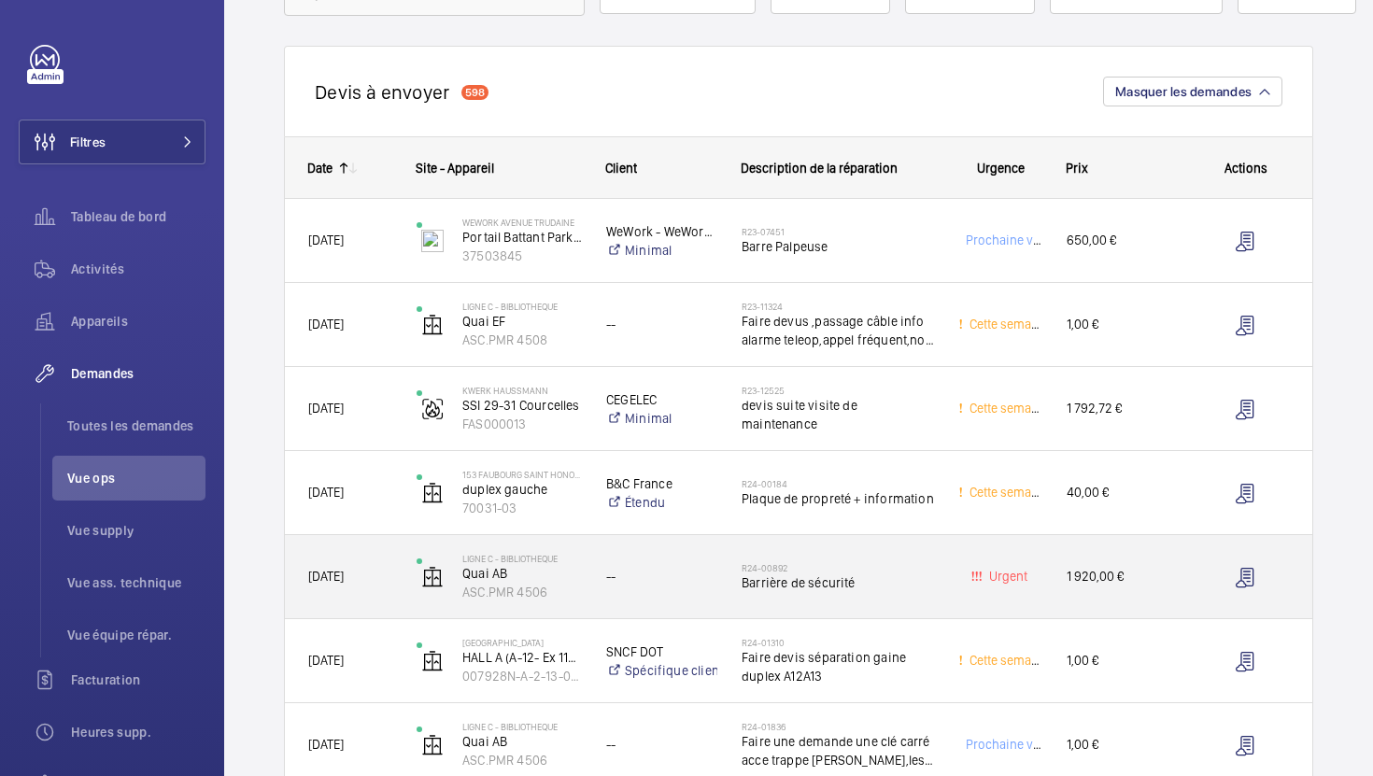
scroll to position [166, 0]
click at [795, 572] on span "Barrière de sécurité" at bounding box center [837, 581] width 192 height 19
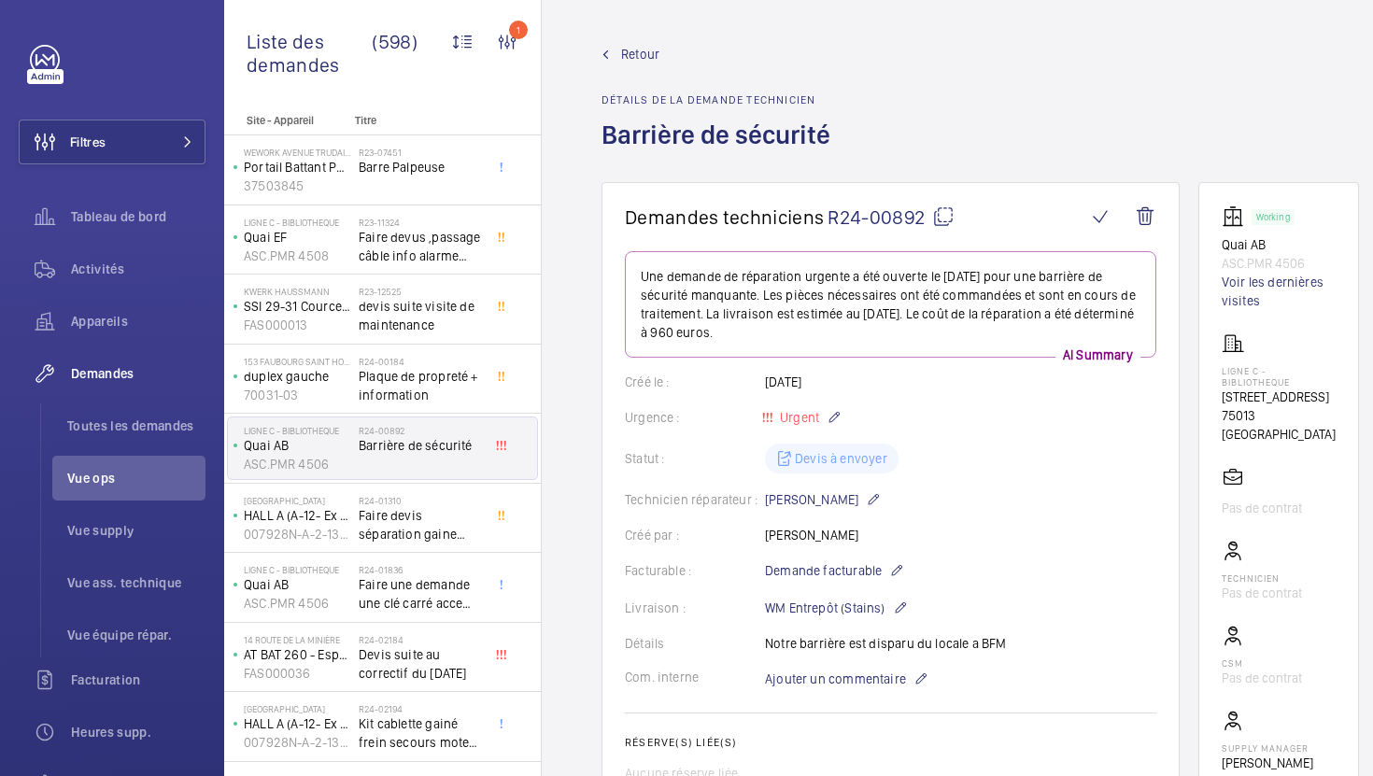
scroll to position [8, 0]
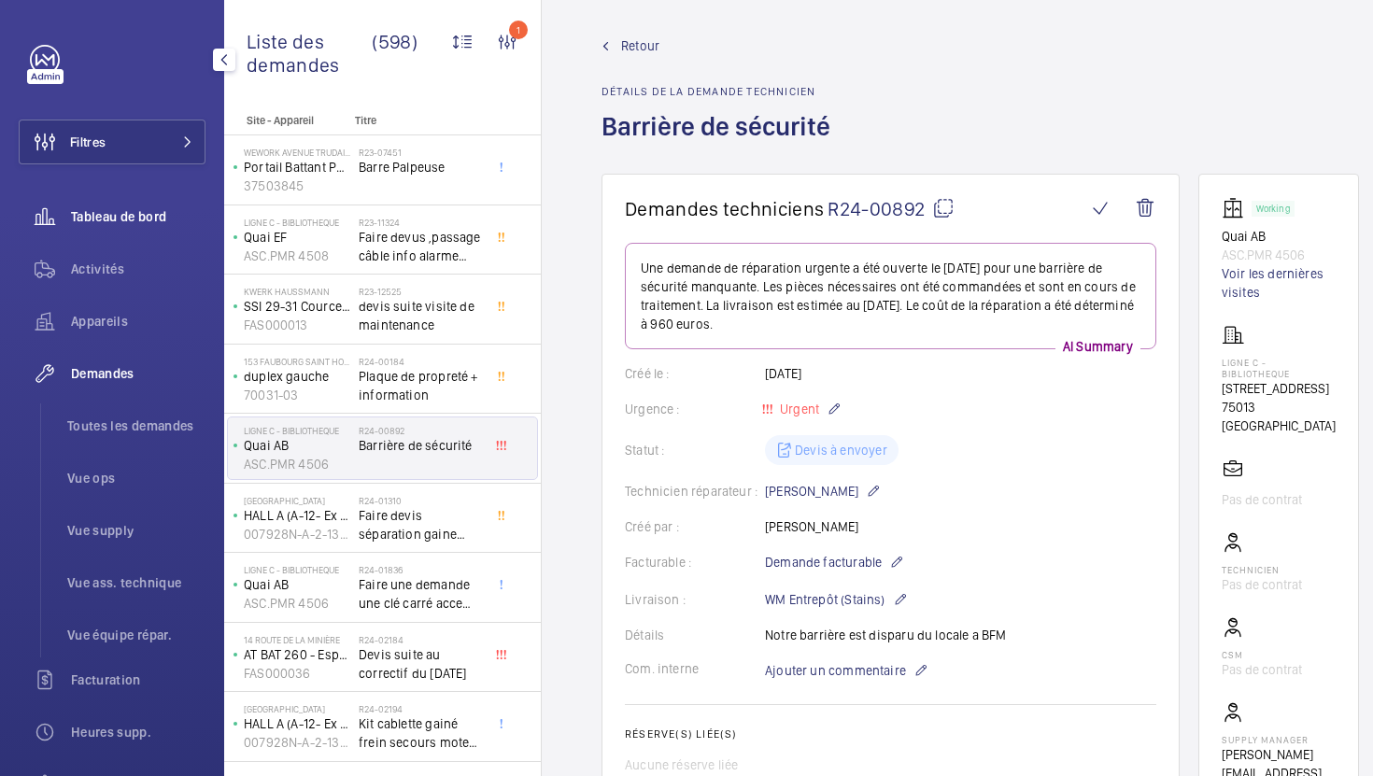
click at [127, 221] on span "Tableau de bord" at bounding box center [138, 216] width 134 height 19
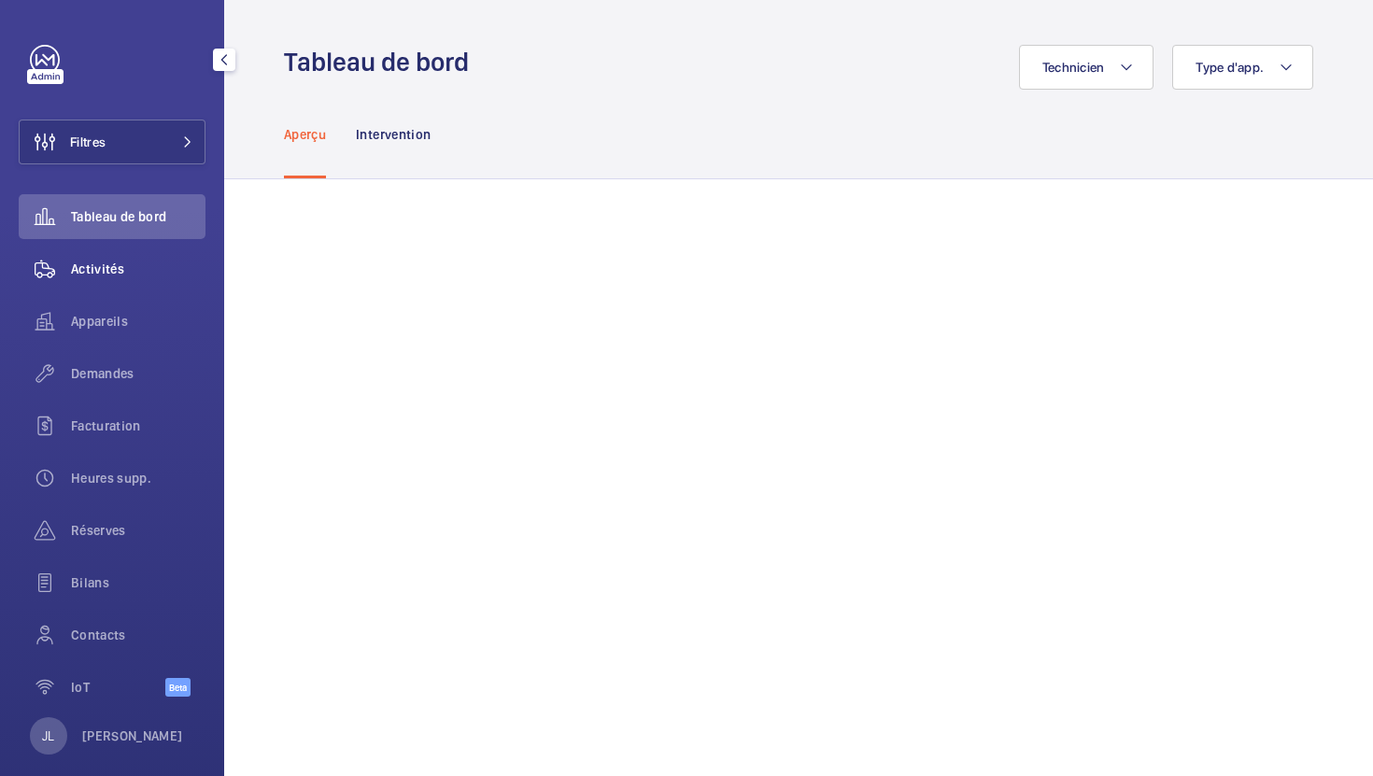
click at [97, 263] on span "Activités" at bounding box center [138, 269] width 134 height 19
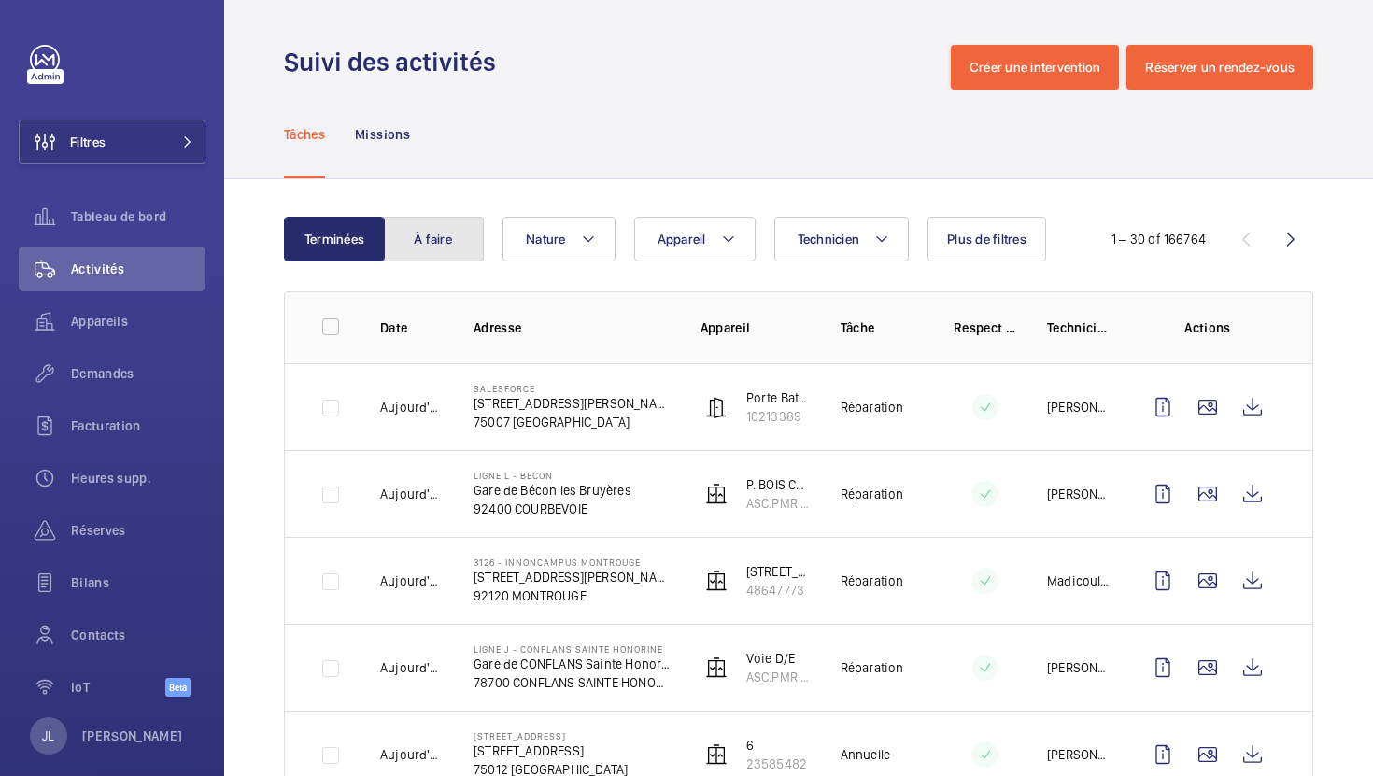
click at [458, 230] on button "À faire" at bounding box center [433, 239] width 101 height 45
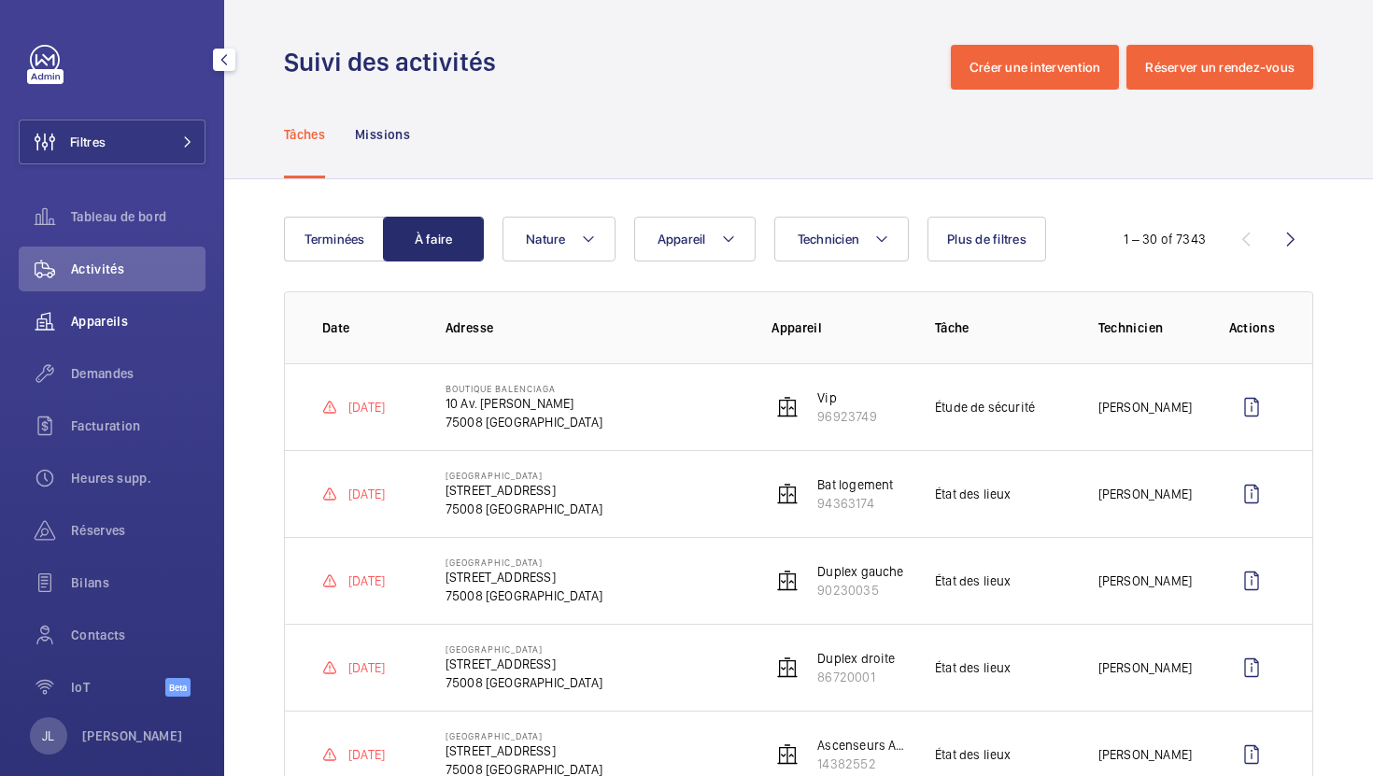
click at [117, 326] on span "Appareils" at bounding box center [138, 321] width 134 height 19
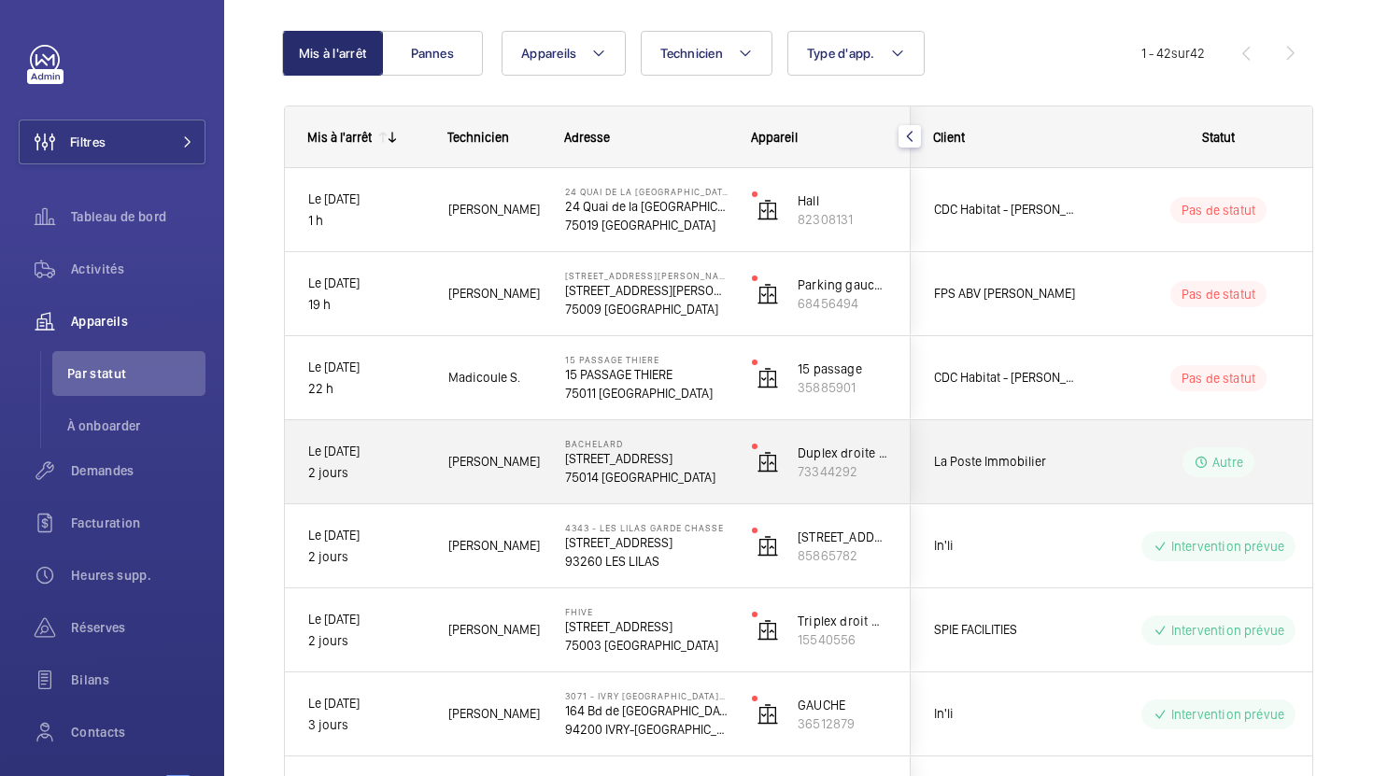
scroll to position [324, 0]
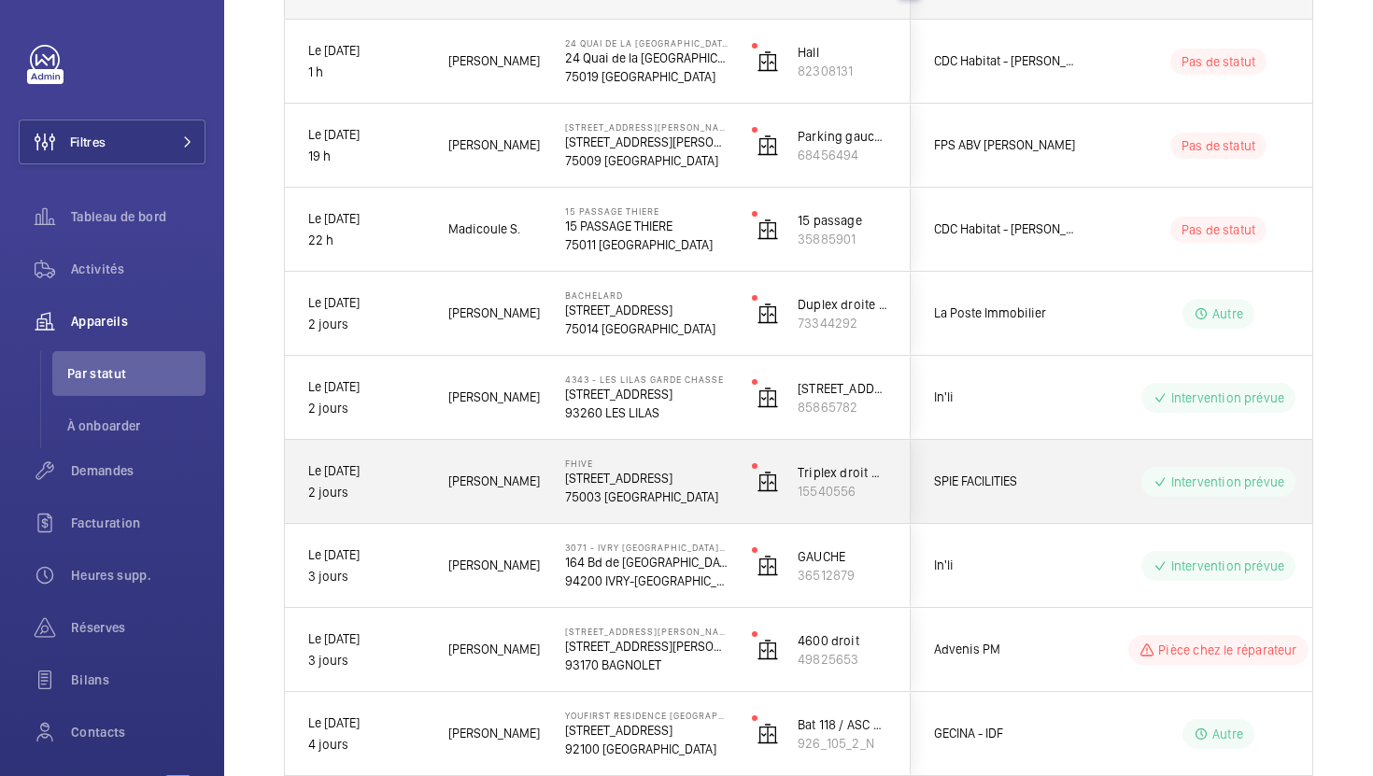
click at [386, 460] on p "Le [DATE]" at bounding box center [366, 470] width 116 height 21
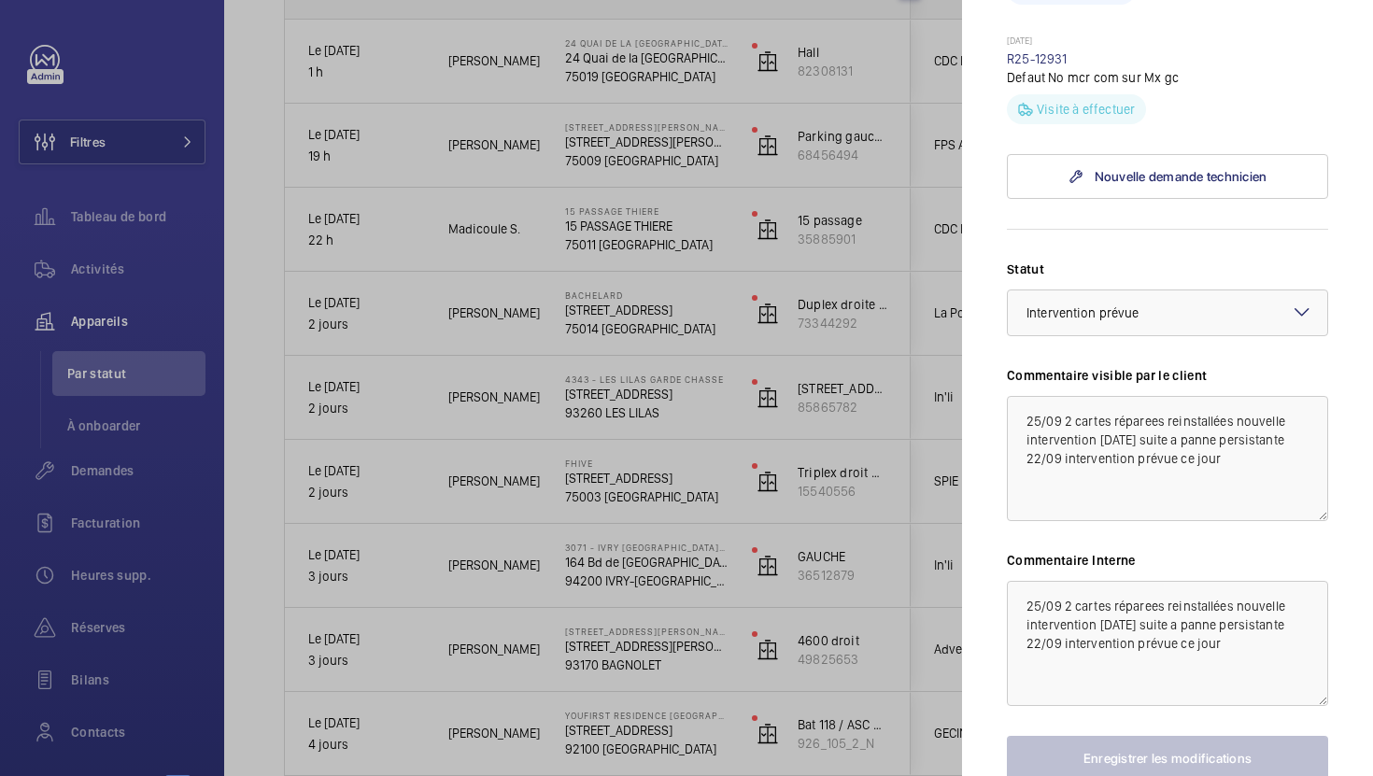
scroll to position [1009, 0]
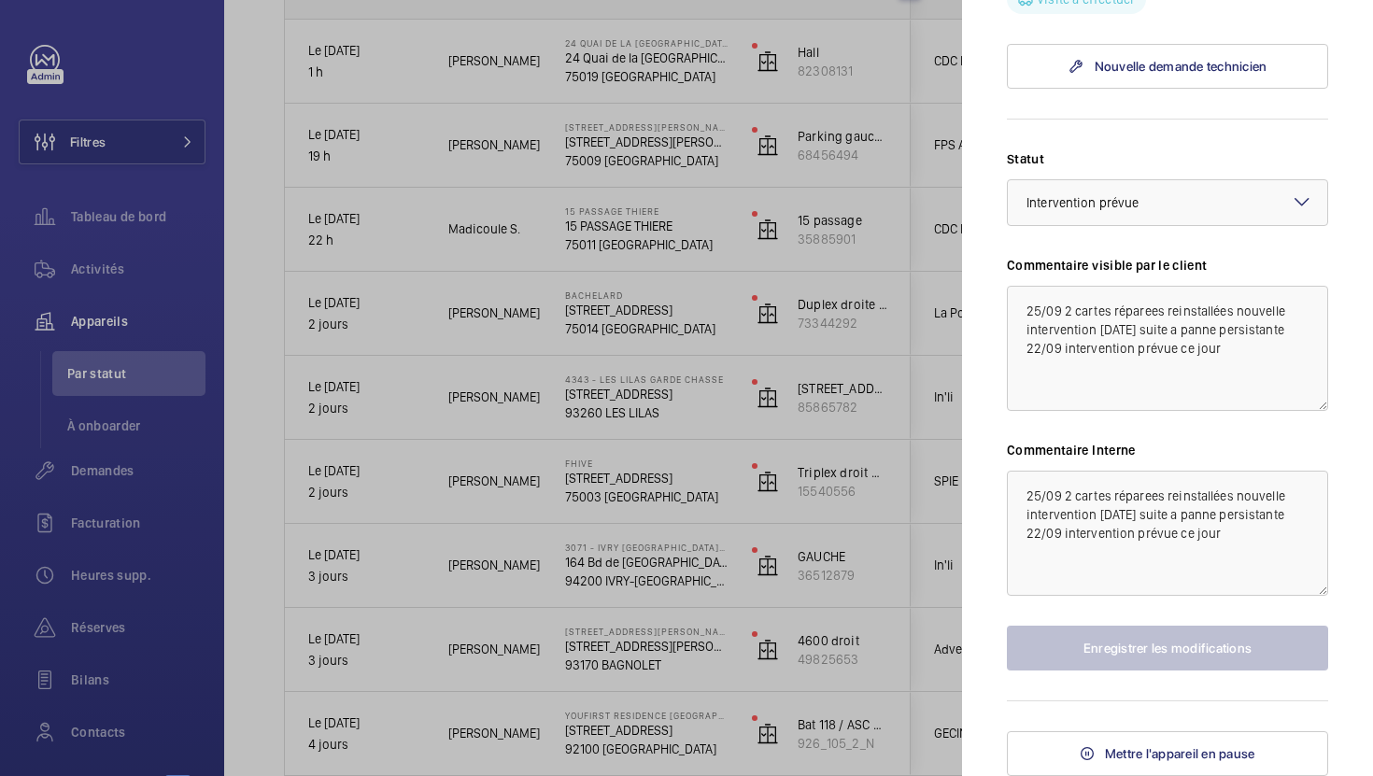
click at [1295, 207] on mat-icon at bounding box center [1302, 202] width 22 height 22
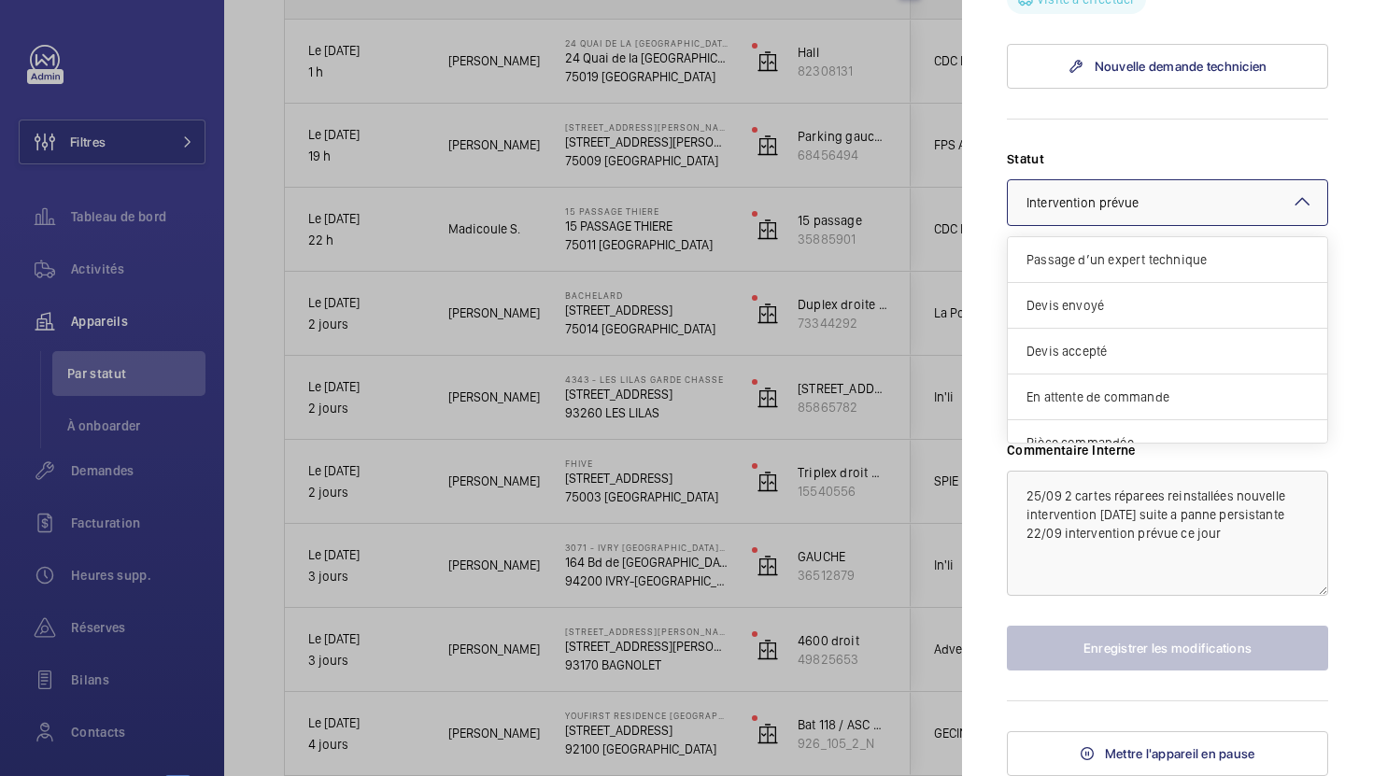
scroll to position [160, 0]
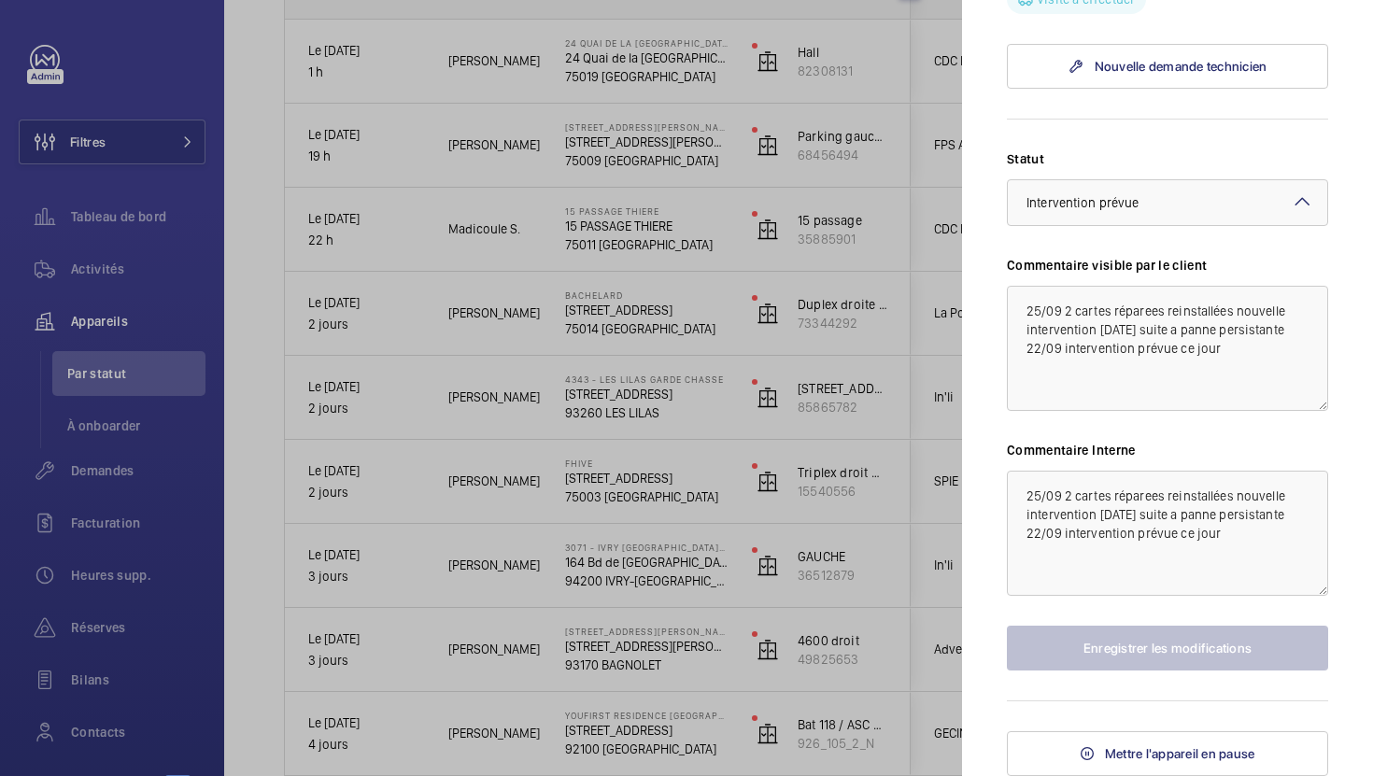
click at [1358, 131] on mat-sidenav "Appareil à l'arrêt Fhive [STREET_ADDRESS] FACILITIES Triplex droit MC 15540556 …" at bounding box center [1167, 388] width 411 height 776
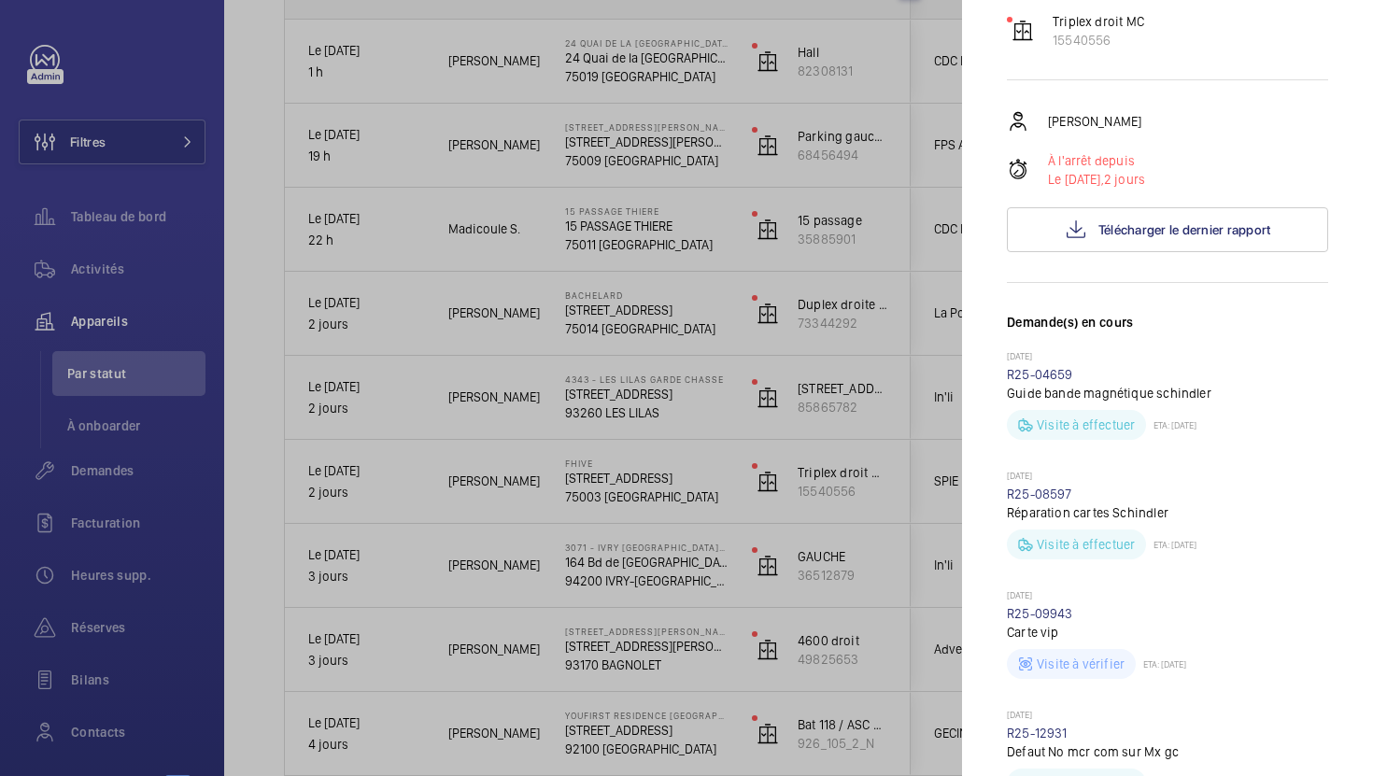
scroll to position [0, 0]
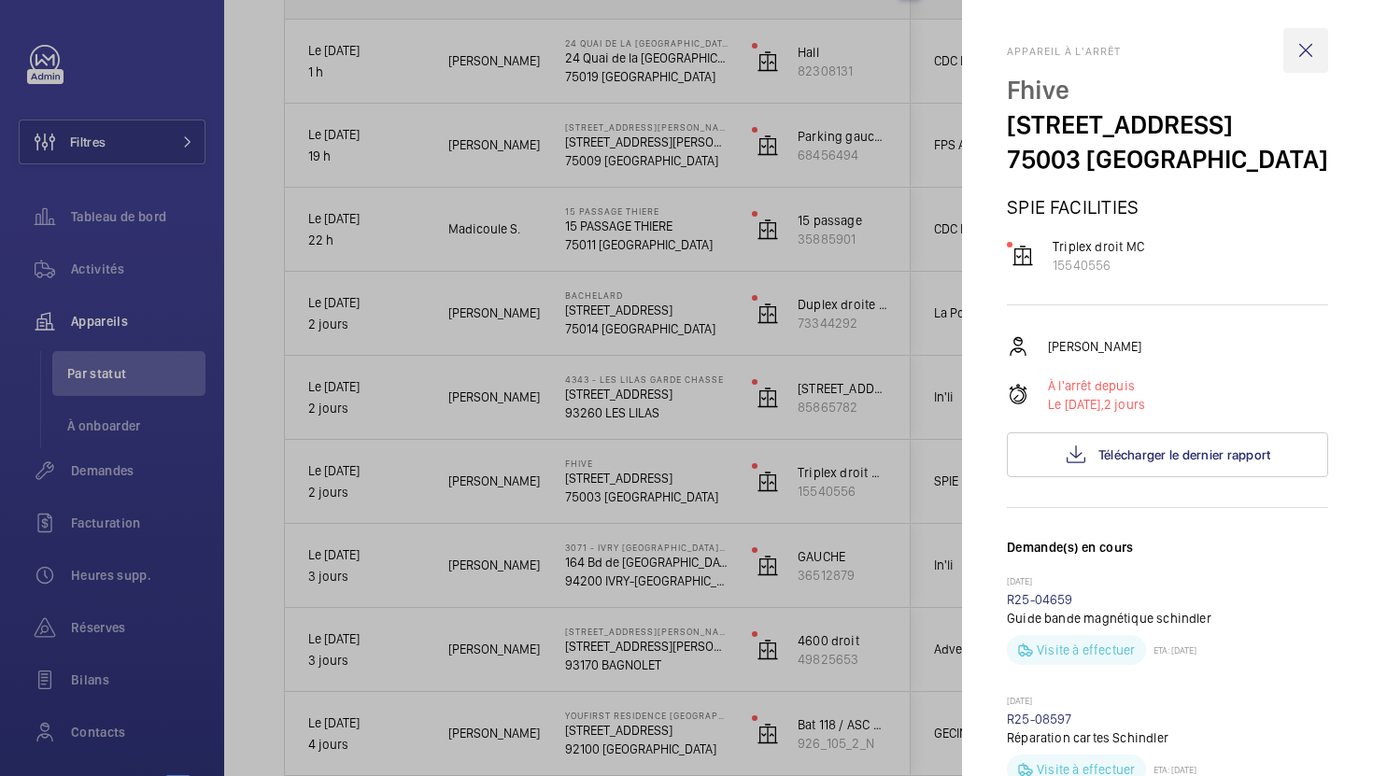
click at [1306, 49] on wm-front-icon-button at bounding box center [1305, 50] width 45 height 45
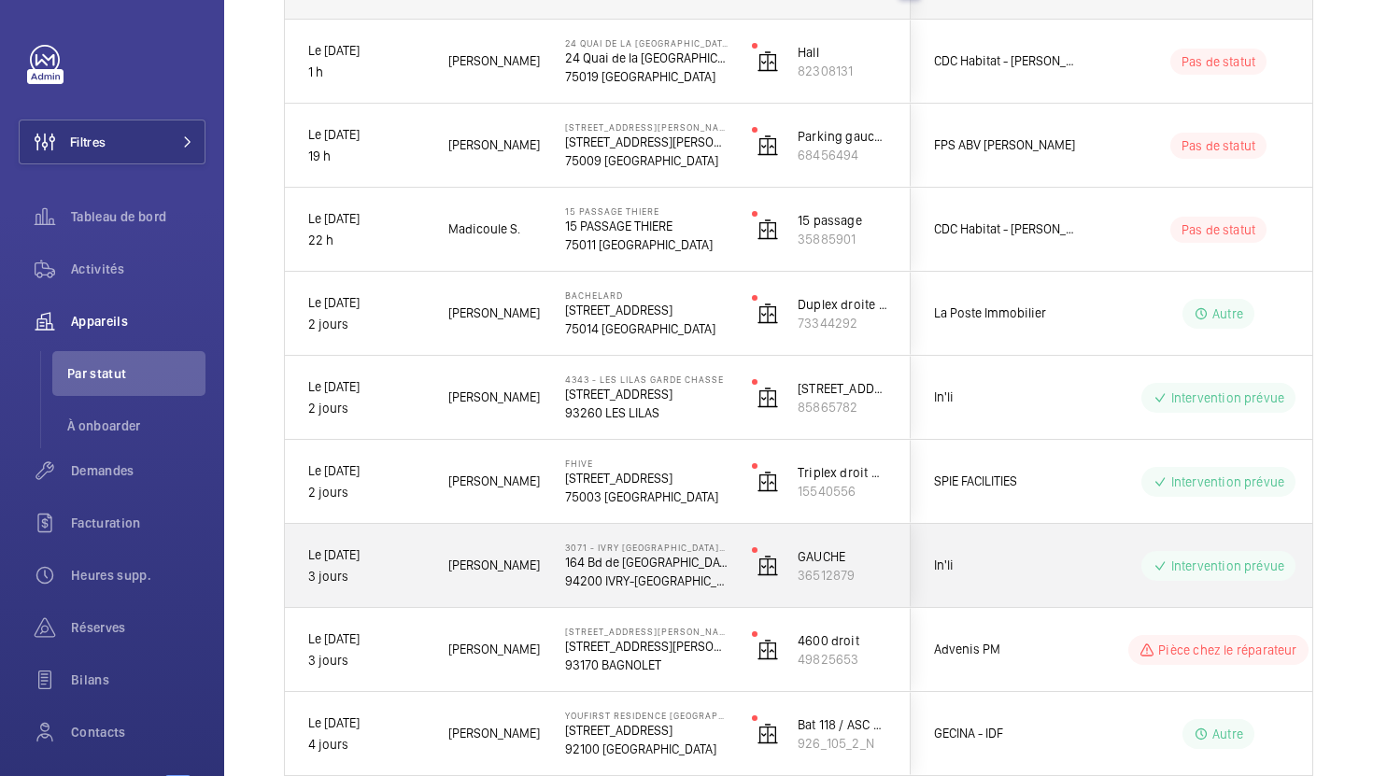
click at [331, 558] on p "Le [DATE]" at bounding box center [366, 554] width 116 height 21
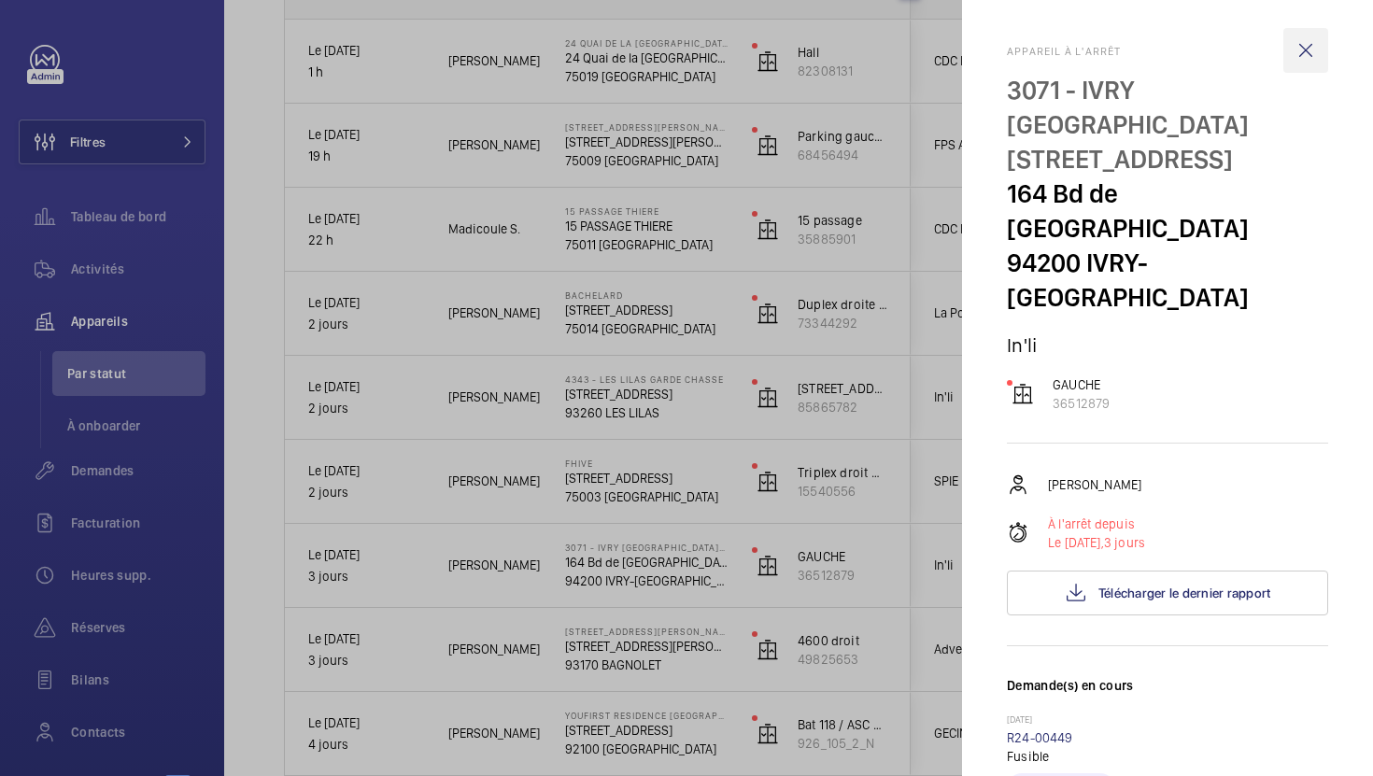
click at [1308, 46] on wm-front-icon-button at bounding box center [1305, 50] width 45 height 45
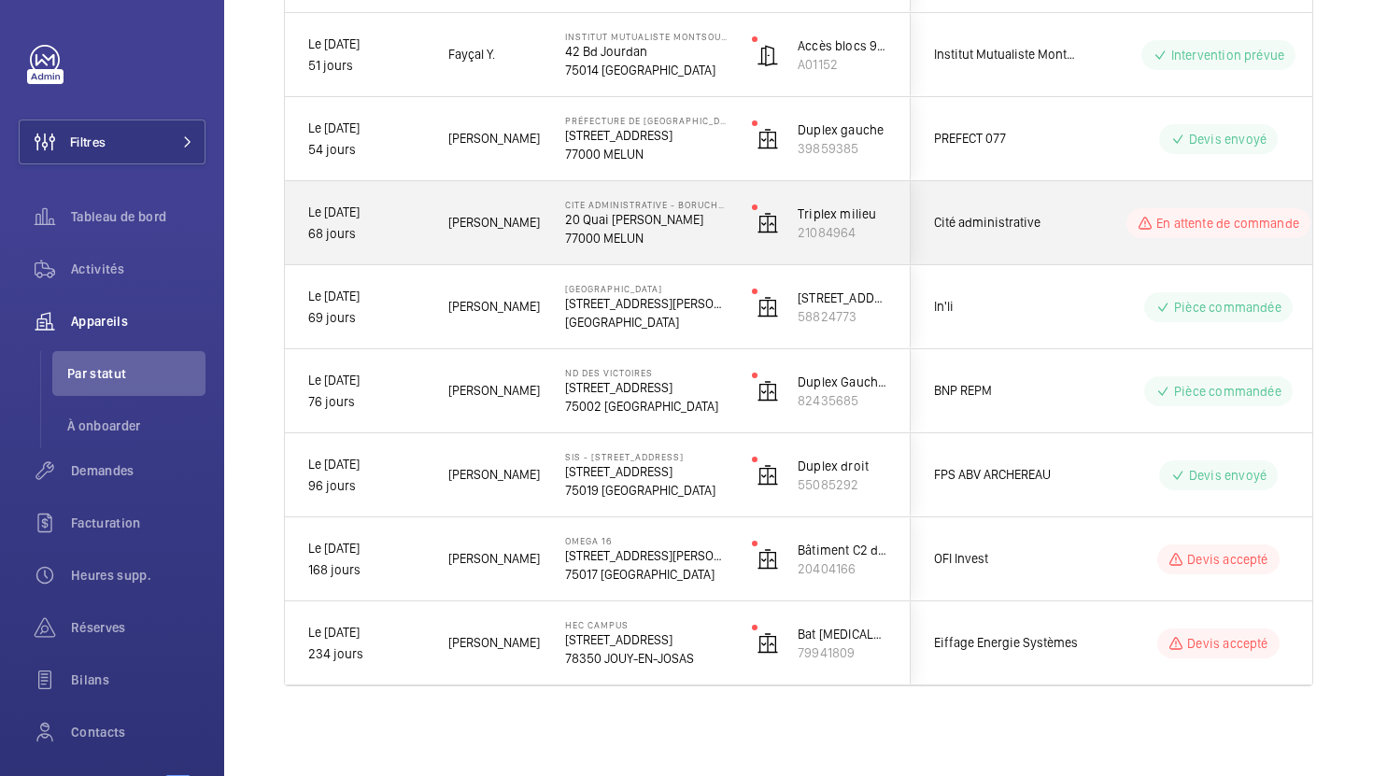
scroll to position [3108, 0]
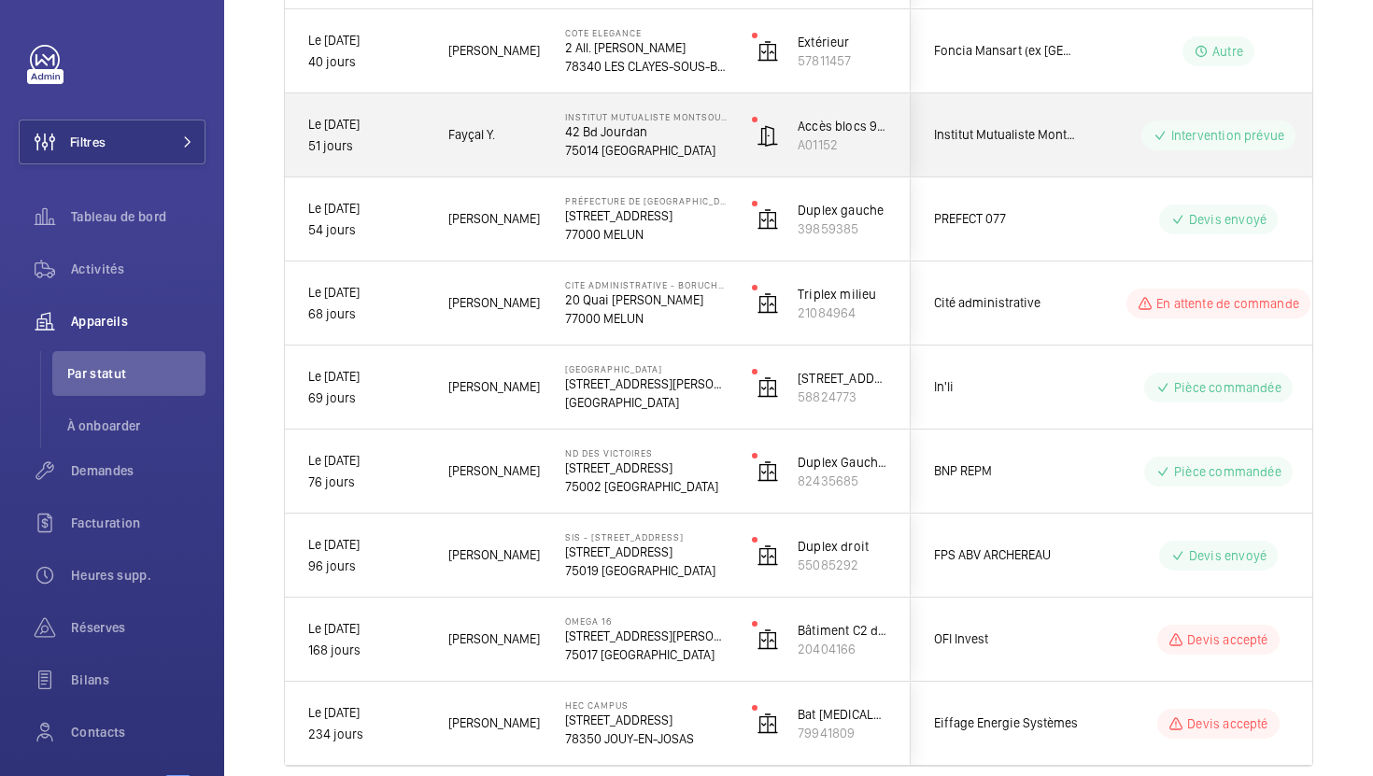
click at [384, 118] on p "Le [DATE]" at bounding box center [366, 124] width 116 height 21
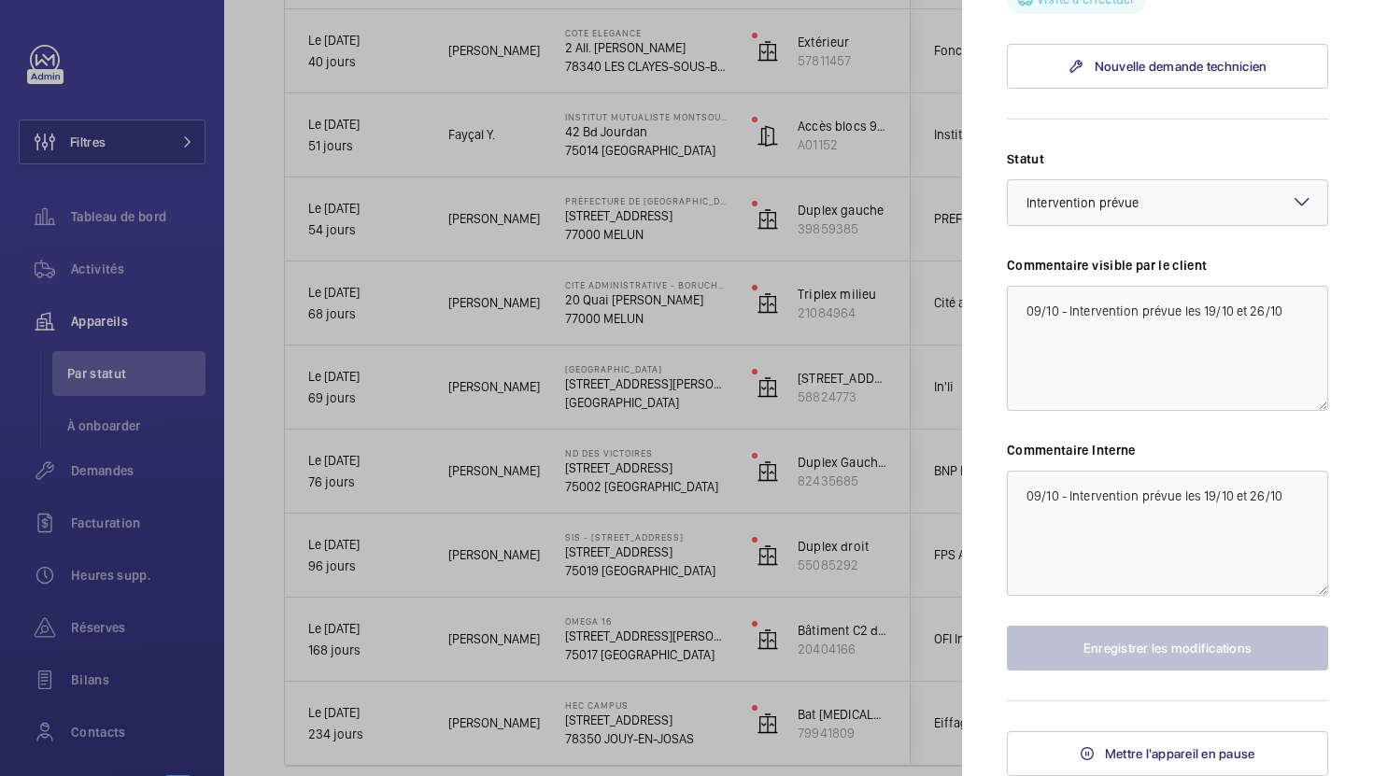
scroll to position [0, 0]
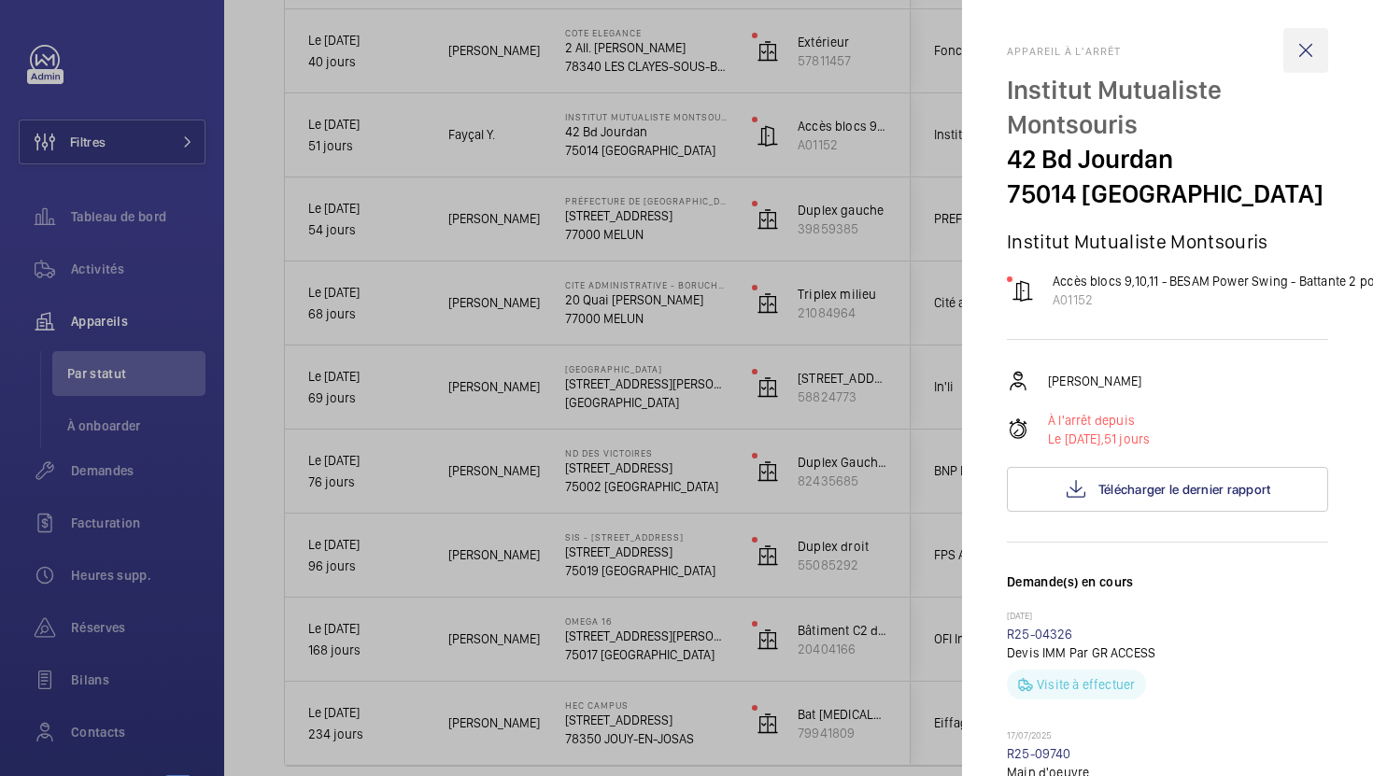
click at [1314, 35] on wm-front-icon-button at bounding box center [1305, 50] width 45 height 45
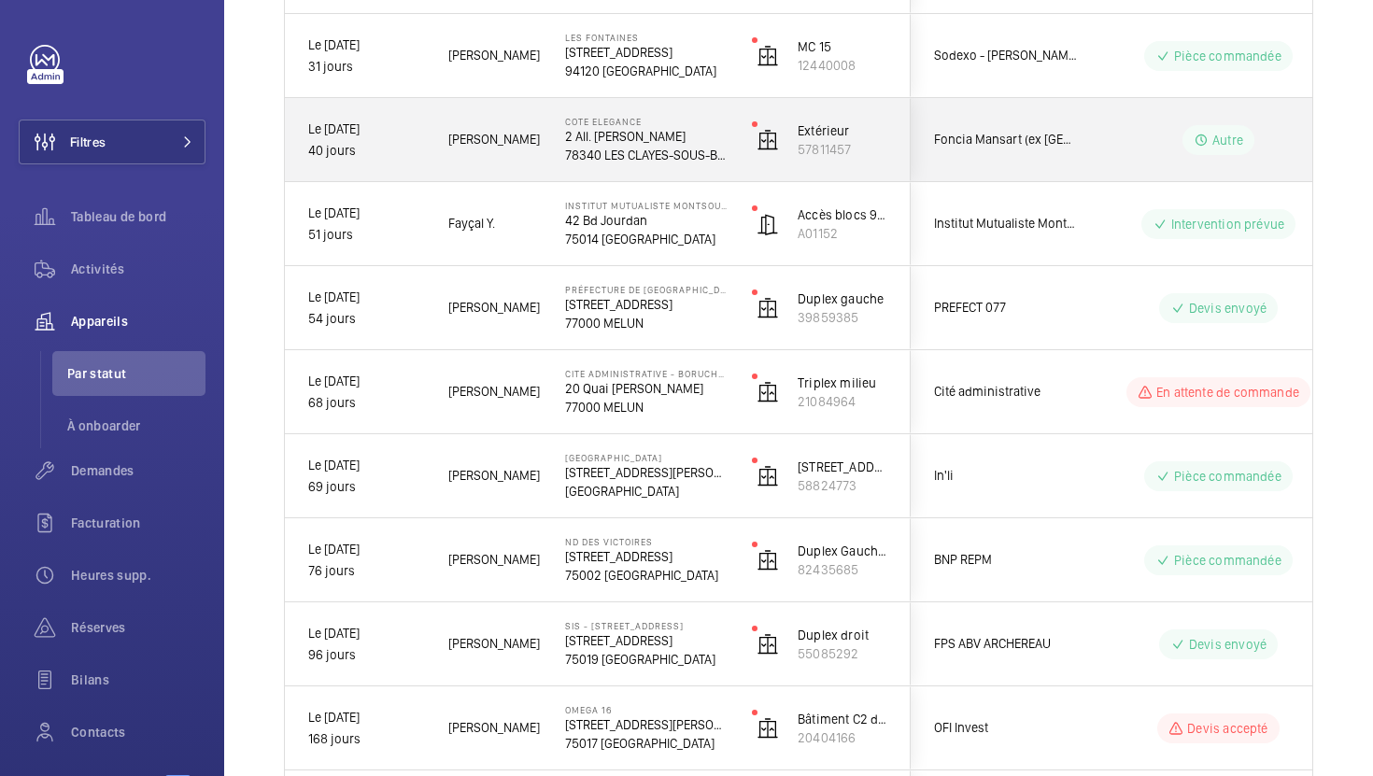
scroll to position [3188, 0]
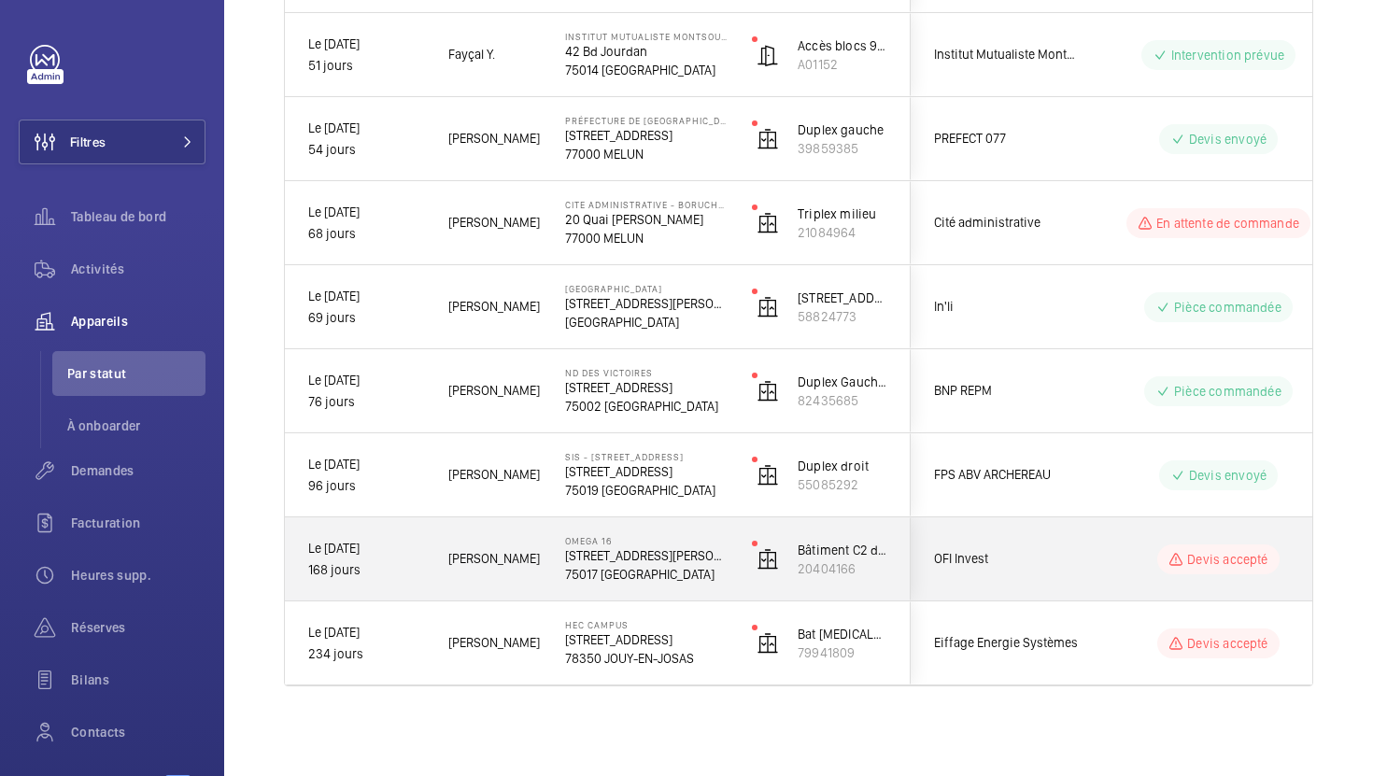
click at [361, 555] on p "Le [DATE]" at bounding box center [366, 548] width 116 height 21
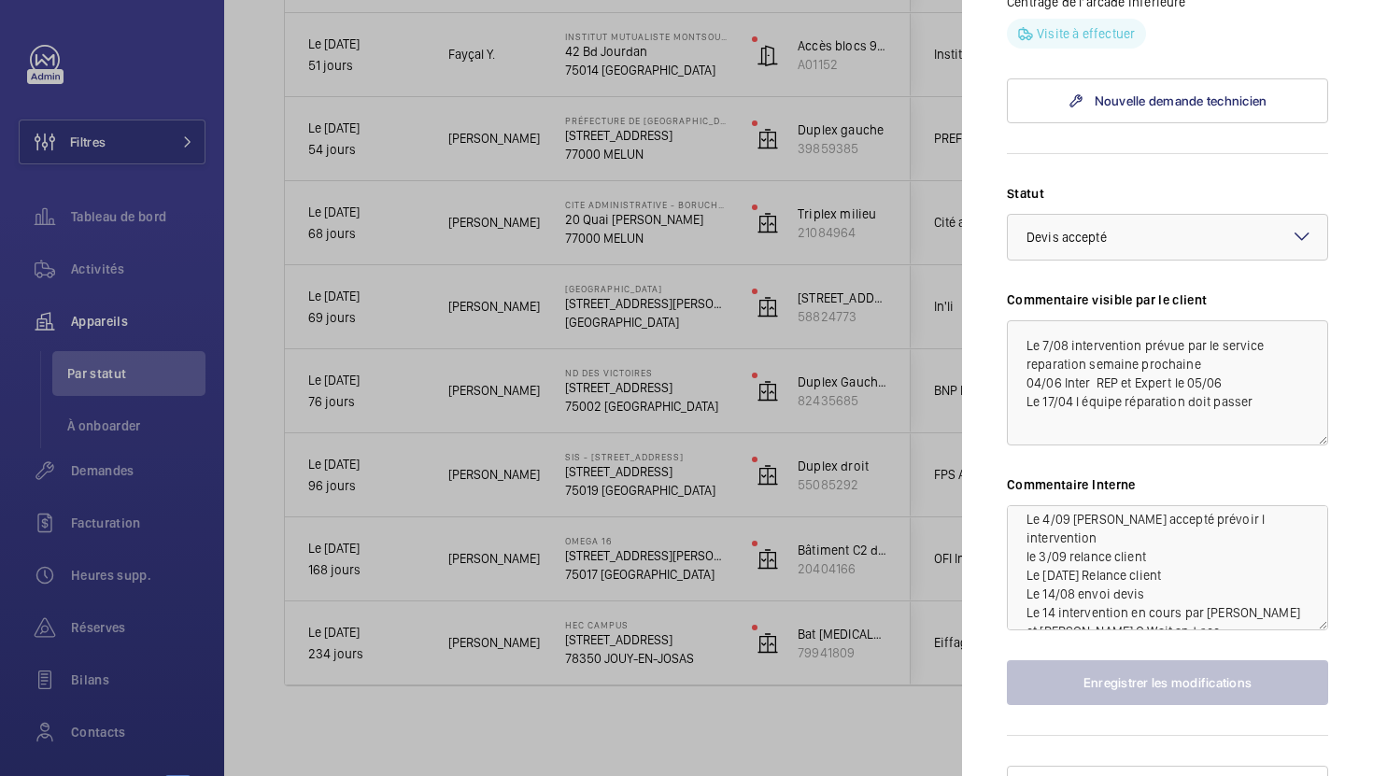
scroll to position [0, 0]
click at [111, 329] on div at bounding box center [686, 388] width 1373 height 776
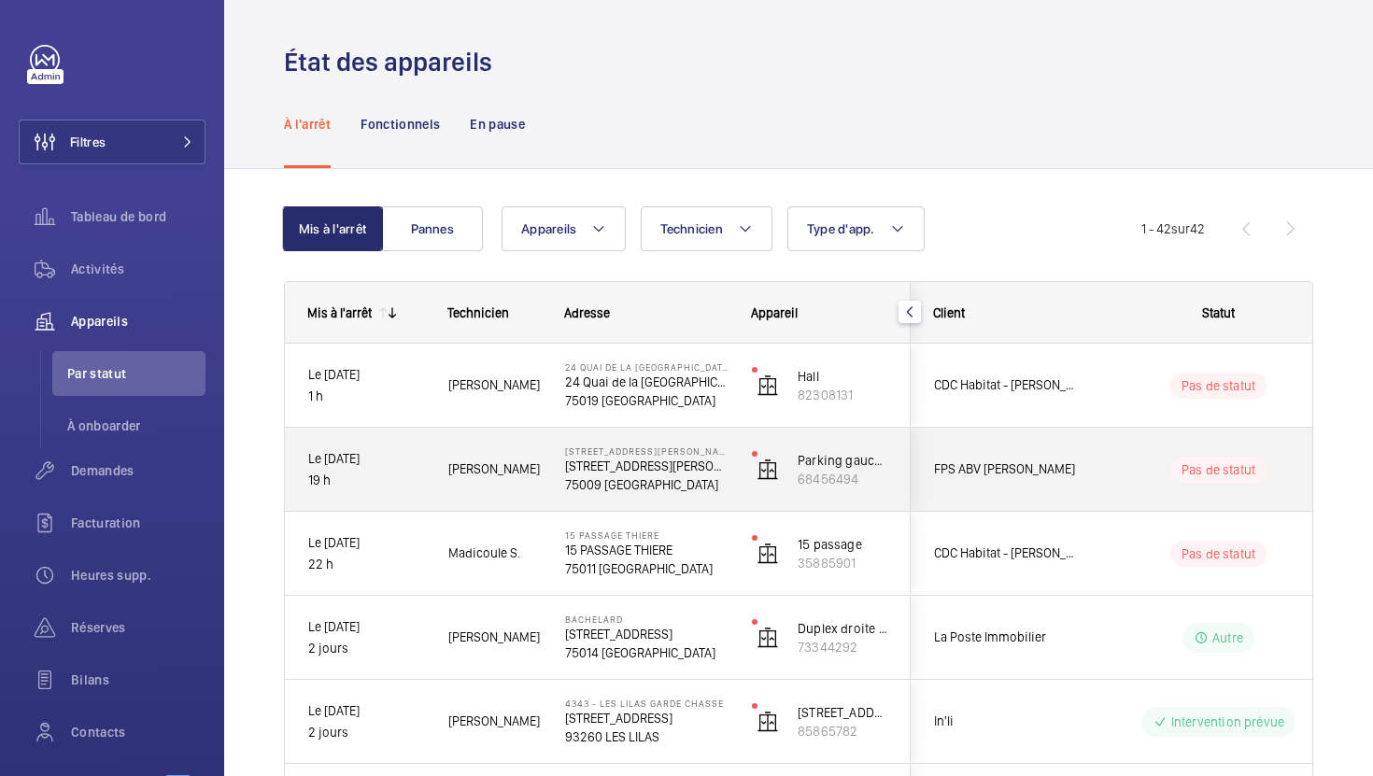
click at [340, 465] on p "Le [DATE]" at bounding box center [366, 458] width 116 height 21
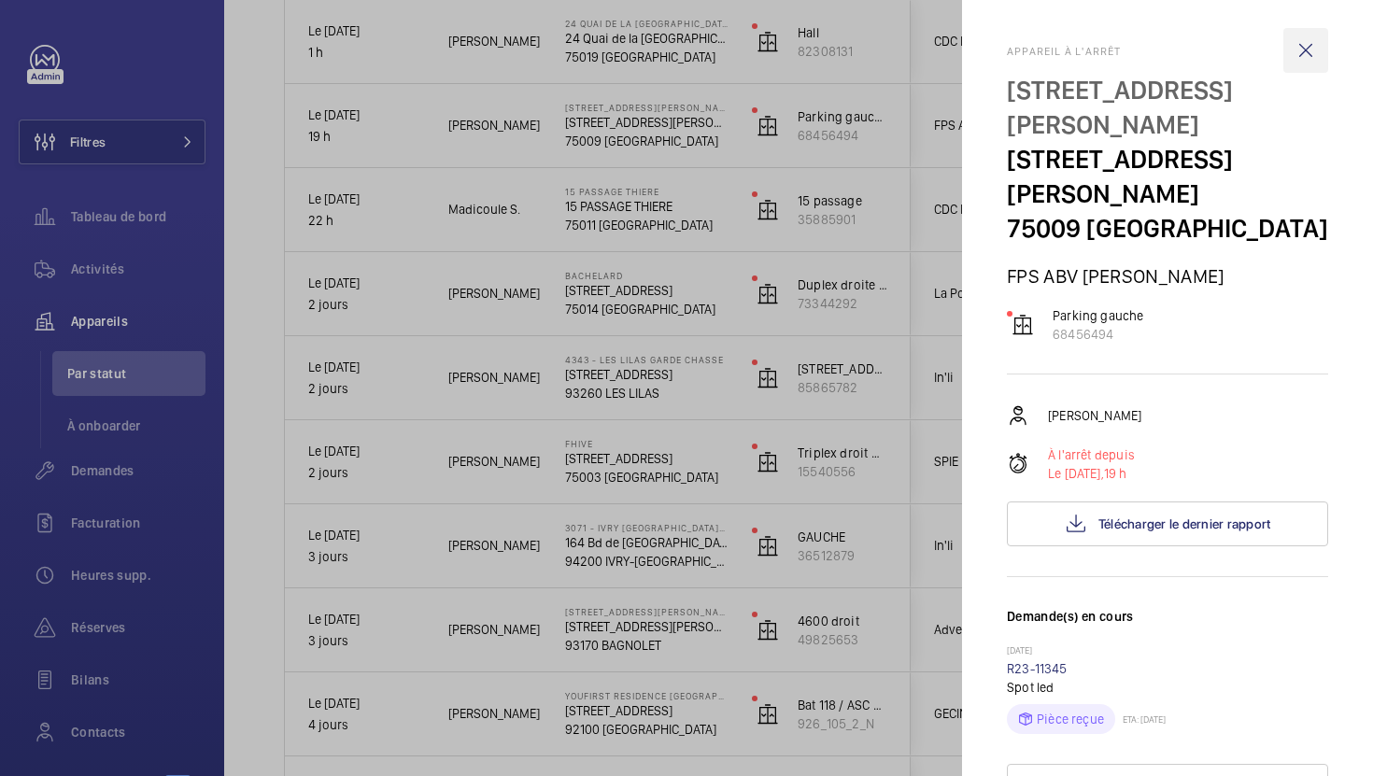
click at [1309, 49] on wm-front-icon-button at bounding box center [1305, 50] width 45 height 45
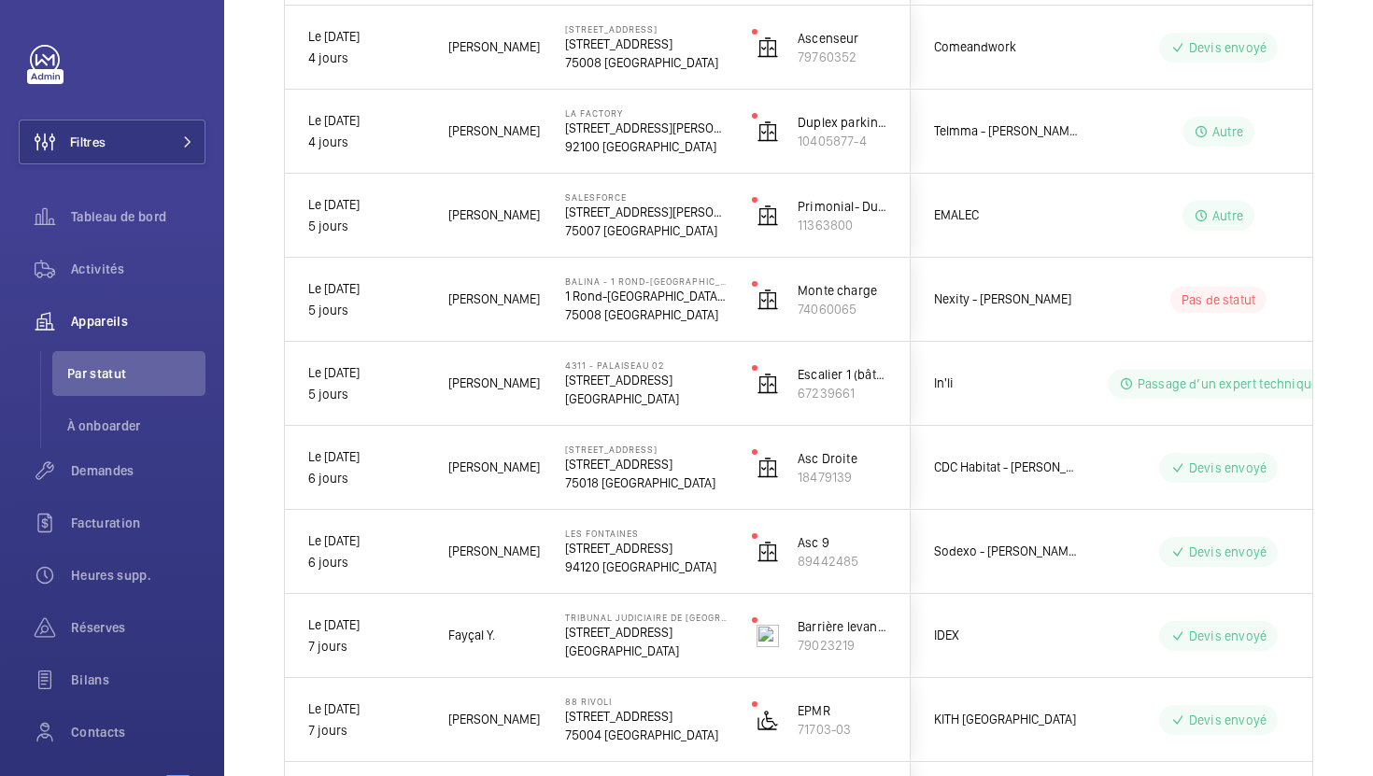
scroll to position [1102, 0]
